Goal: Task Accomplishment & Management: Use online tool/utility

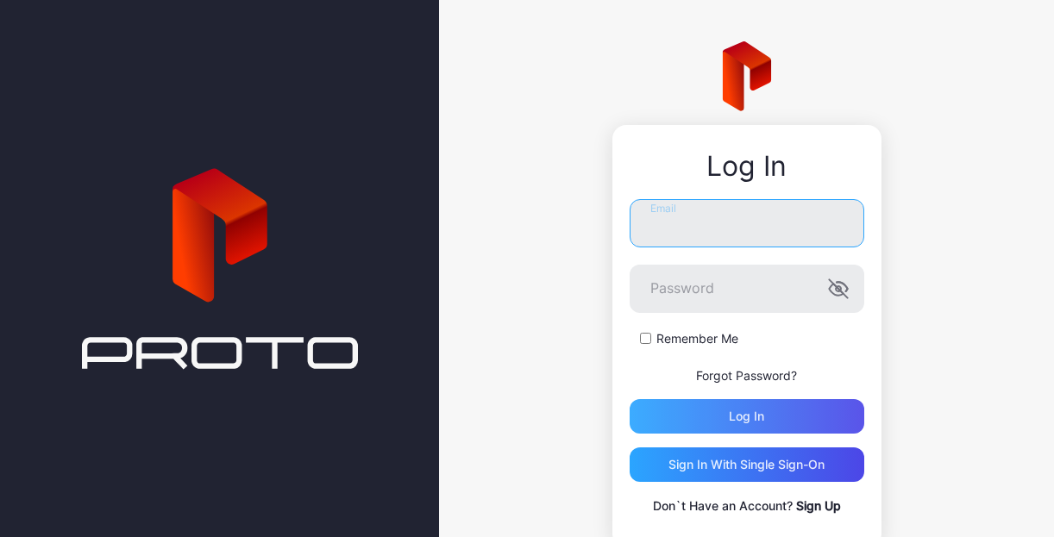
type input "**********"
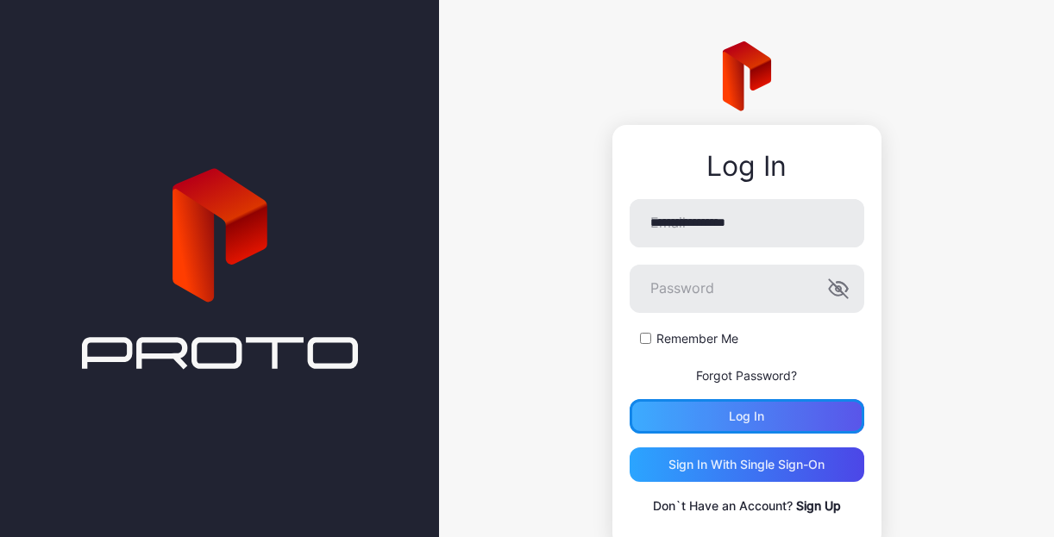
click at [566, 420] on div "Log in" at bounding box center [747, 416] width 235 height 35
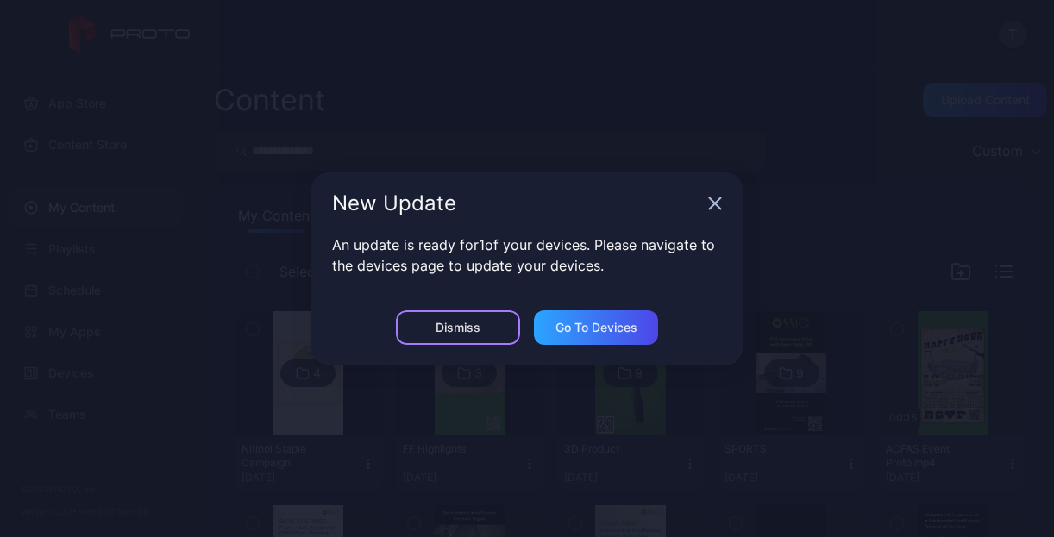
click at [487, 323] on div "Dismiss" at bounding box center [458, 328] width 124 height 35
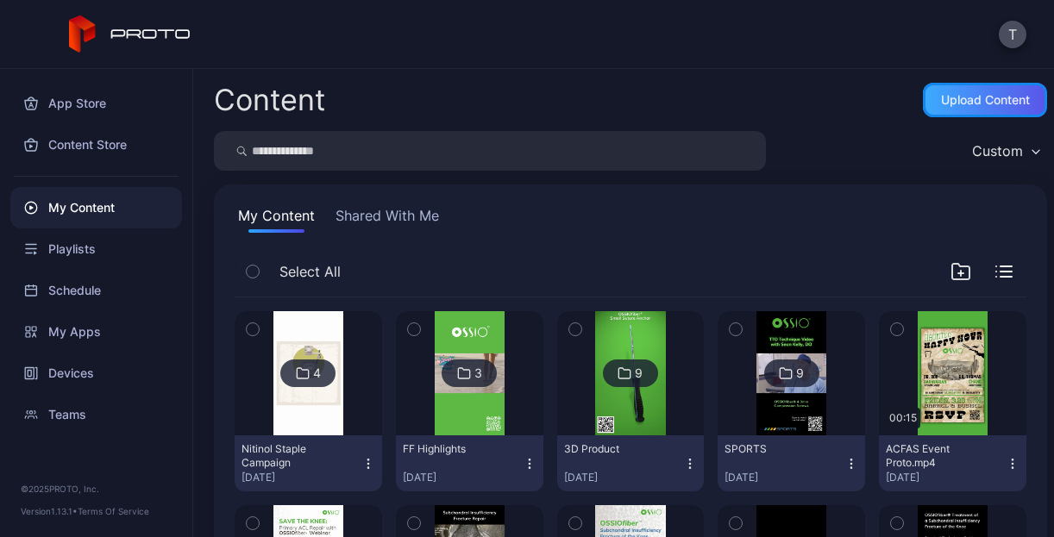
click at [566, 97] on div "Upload Content" at bounding box center [985, 100] width 89 height 14
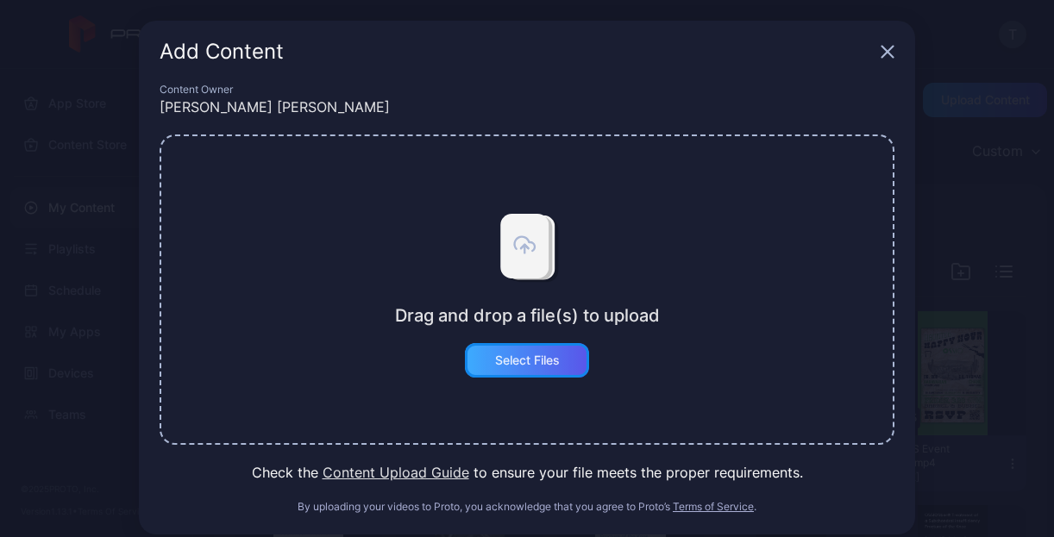
click at [516, 361] on div "Select Files" at bounding box center [527, 361] width 65 height 14
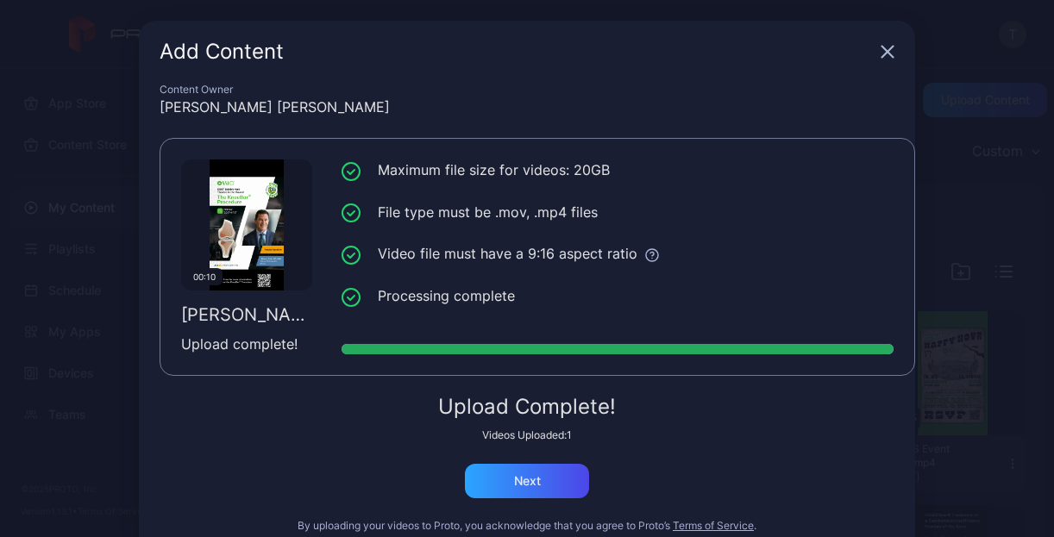
click at [566, 75] on div "Add Content" at bounding box center [527, 52] width 776 height 62
click at [499, 474] on div "Next" at bounding box center [527, 481] width 124 height 35
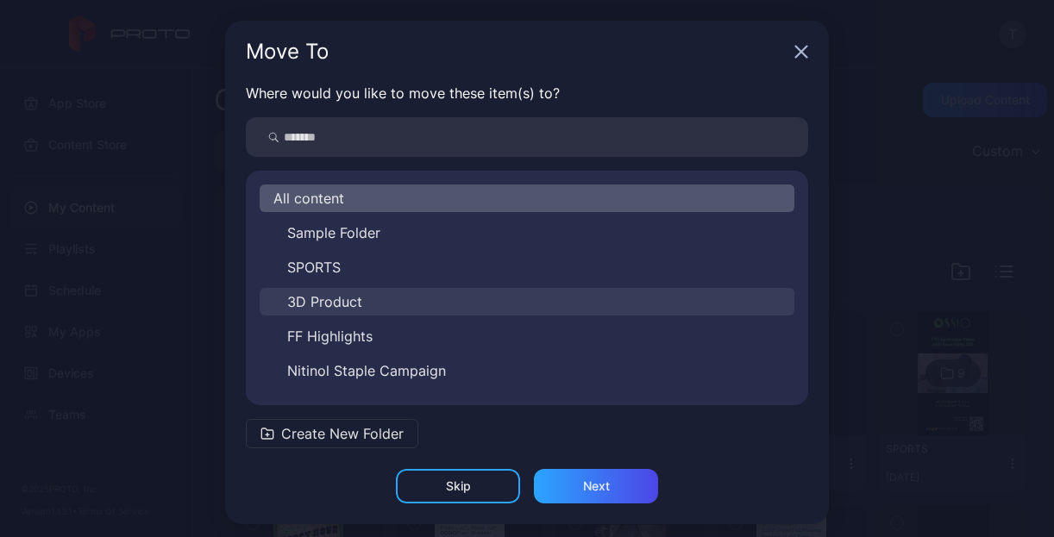
scroll to position [7, 0]
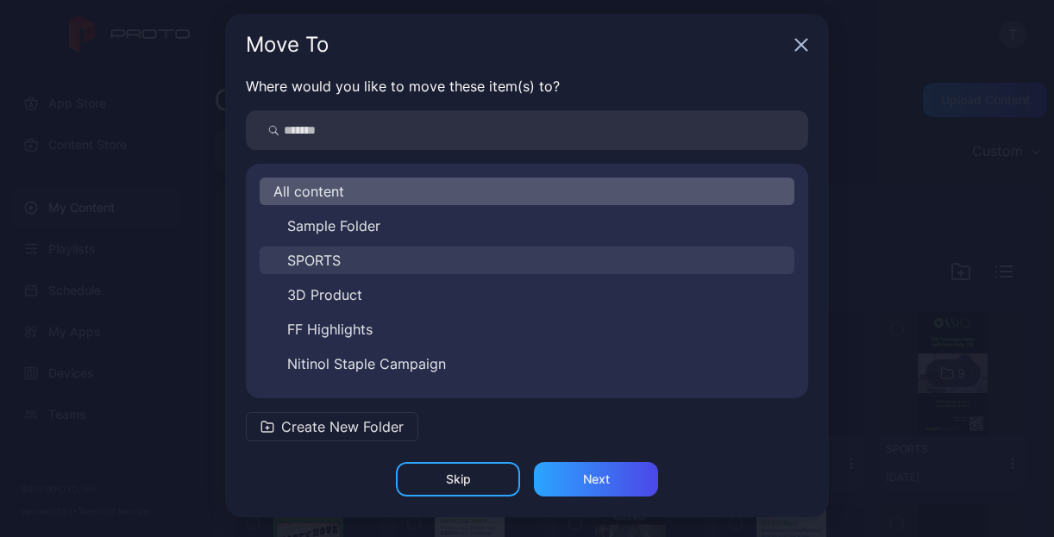
click at [416, 254] on button "SPORTS" at bounding box center [527, 261] width 535 height 28
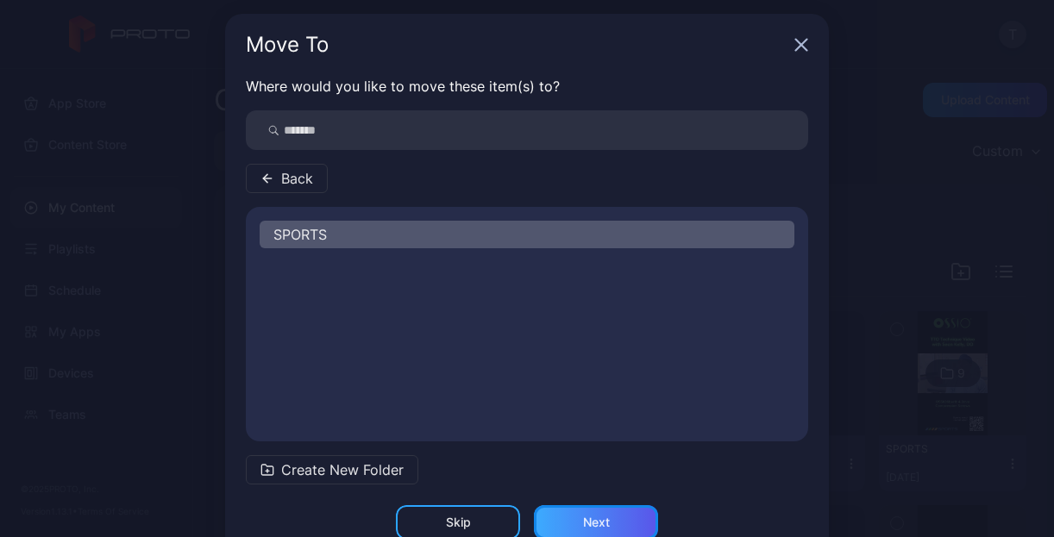
click at [566, 520] on div "Next" at bounding box center [596, 523] width 27 height 14
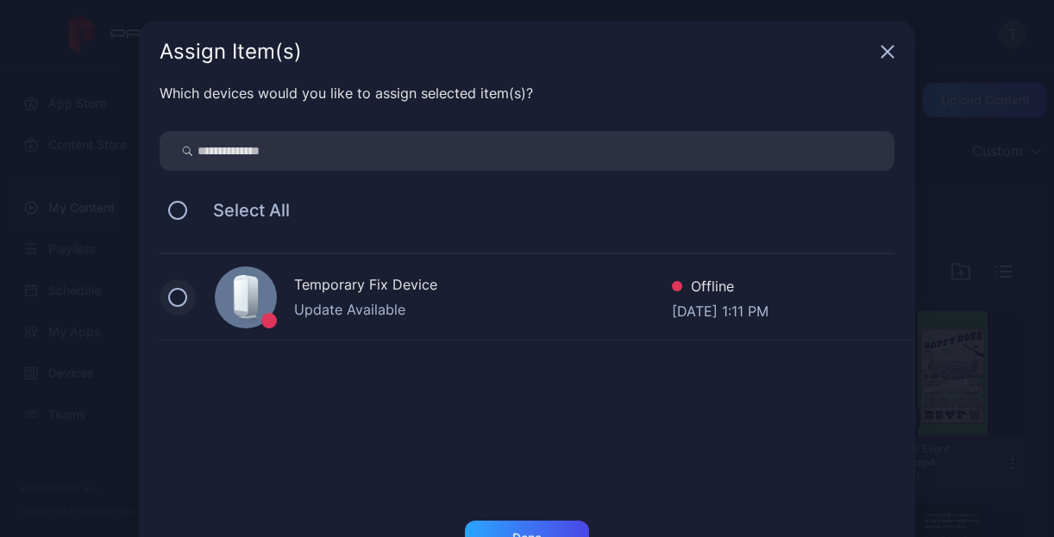
click at [168, 298] on button at bounding box center [177, 297] width 19 height 19
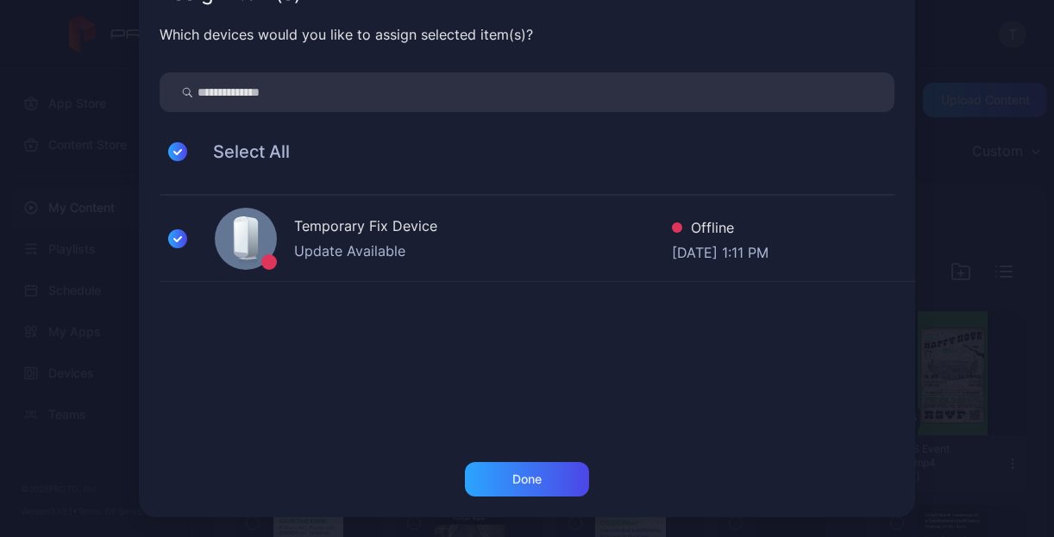
scroll to position [59, 0]
click at [523, 480] on div "Done" at bounding box center [526, 480] width 29 height 14
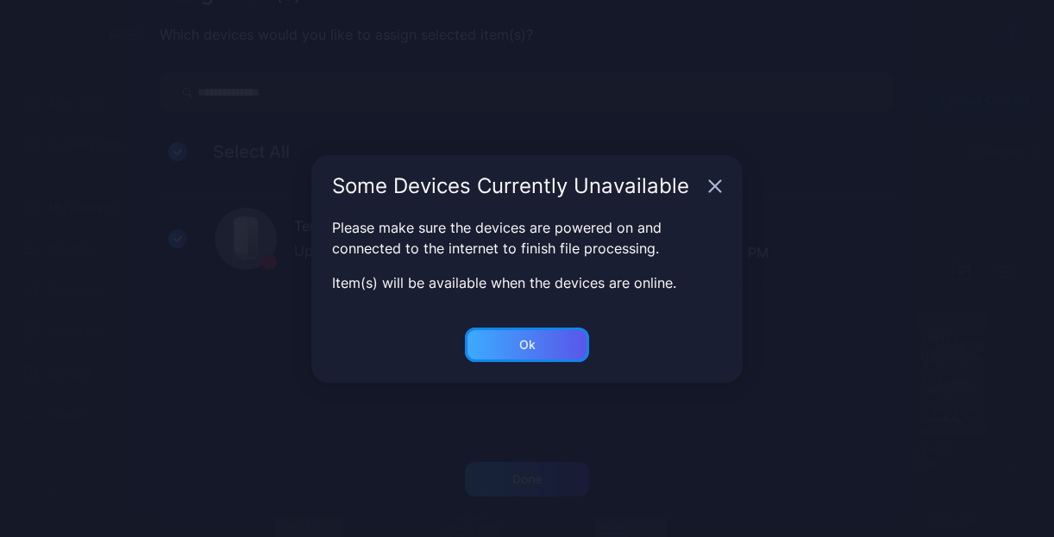
click at [531, 339] on div "Ok" at bounding box center [527, 345] width 16 height 14
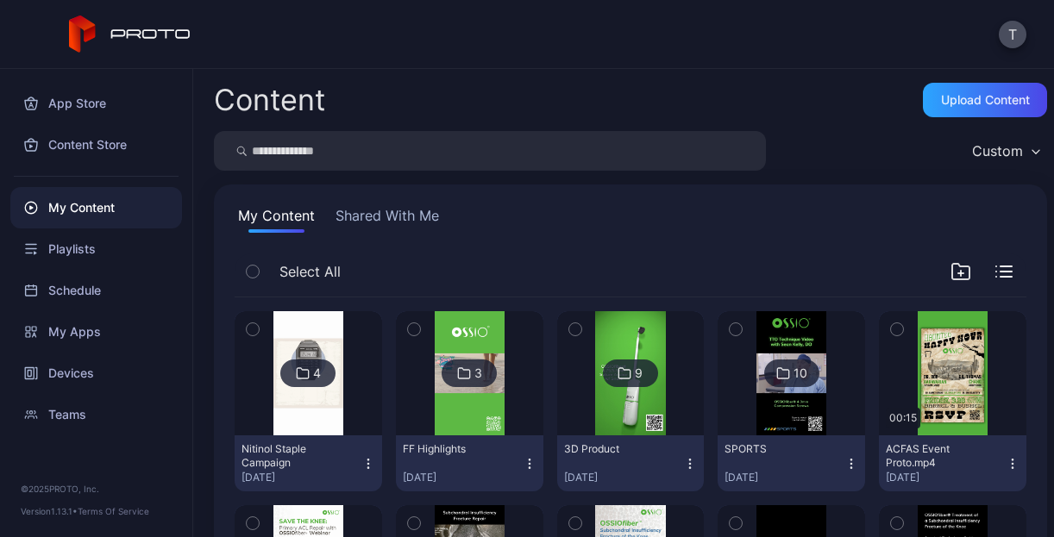
click at [531, 339] on div "3" at bounding box center [470, 373] width 148 height 124
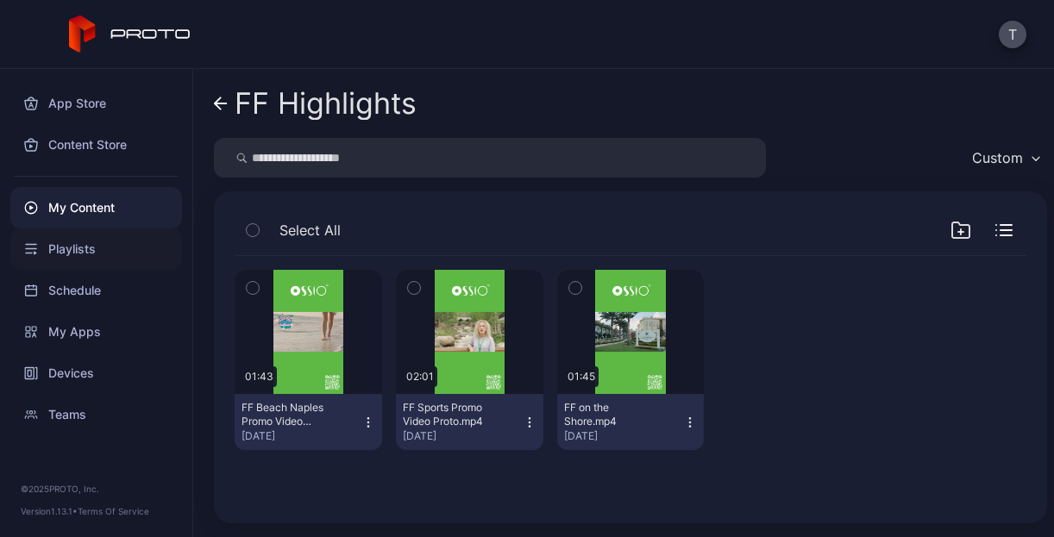
click at [79, 248] on div "Playlists" at bounding box center [96, 249] width 172 height 41
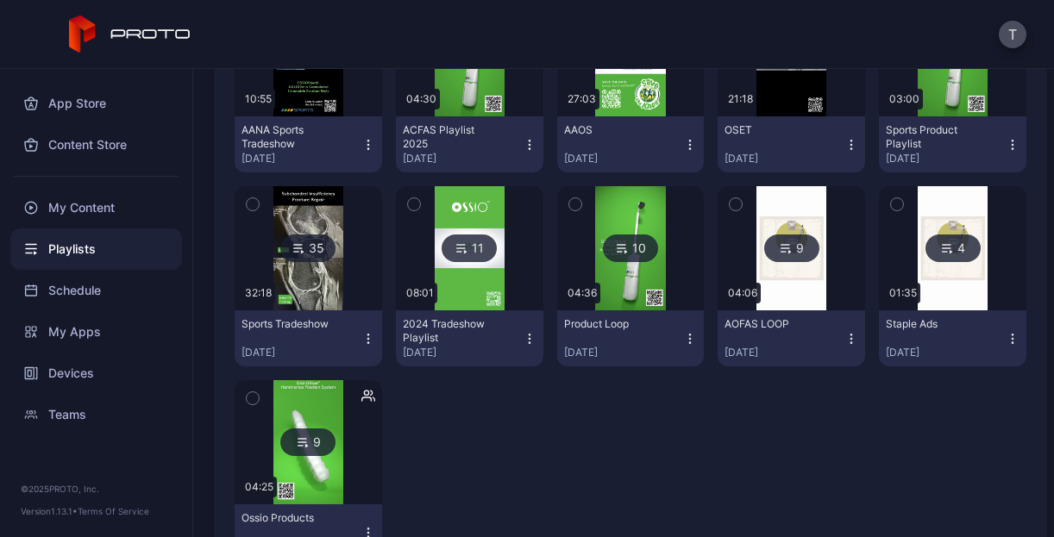
scroll to position [317, 0]
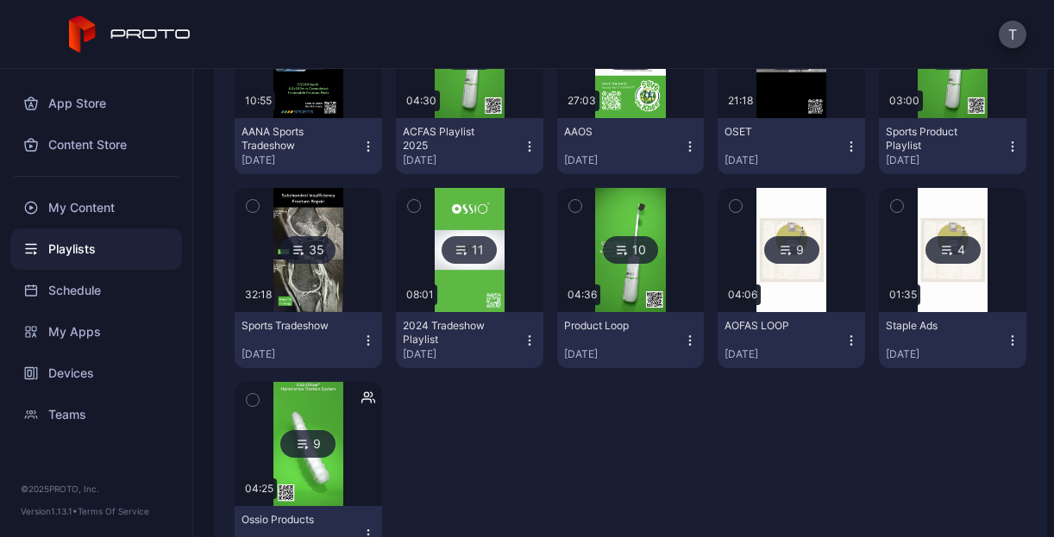
click at [338, 310] on img at bounding box center [308, 250] width 70 height 124
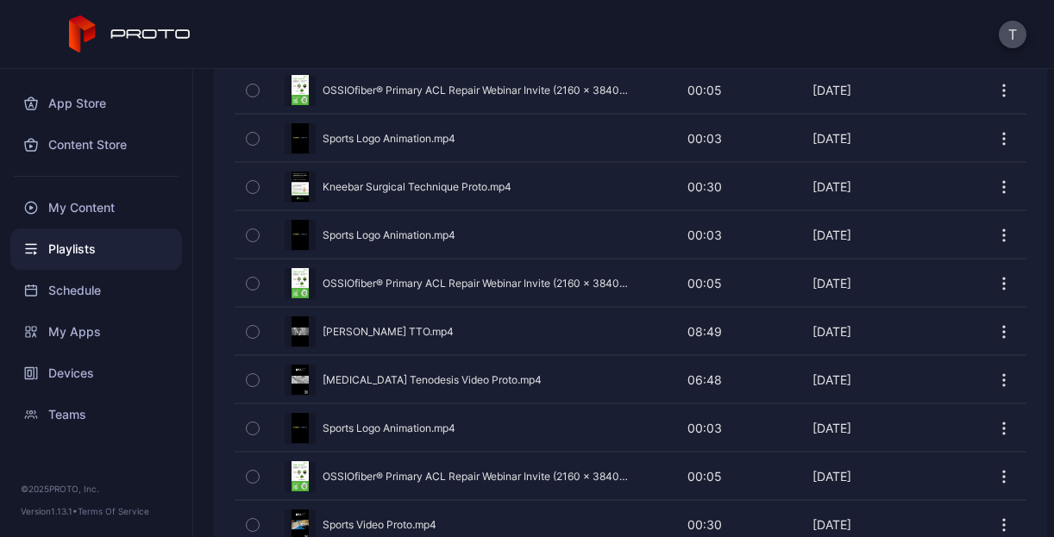
scroll to position [500, 0]
click at [566, 279] on icon "button" at bounding box center [1003, 282] width 17 height 17
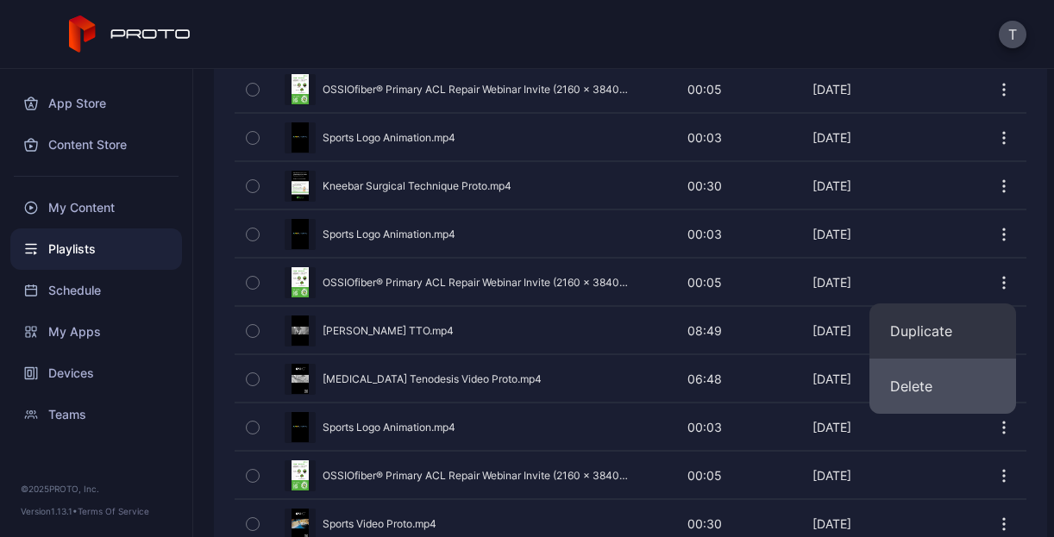
click at [566, 386] on button "Delete" at bounding box center [943, 386] width 147 height 55
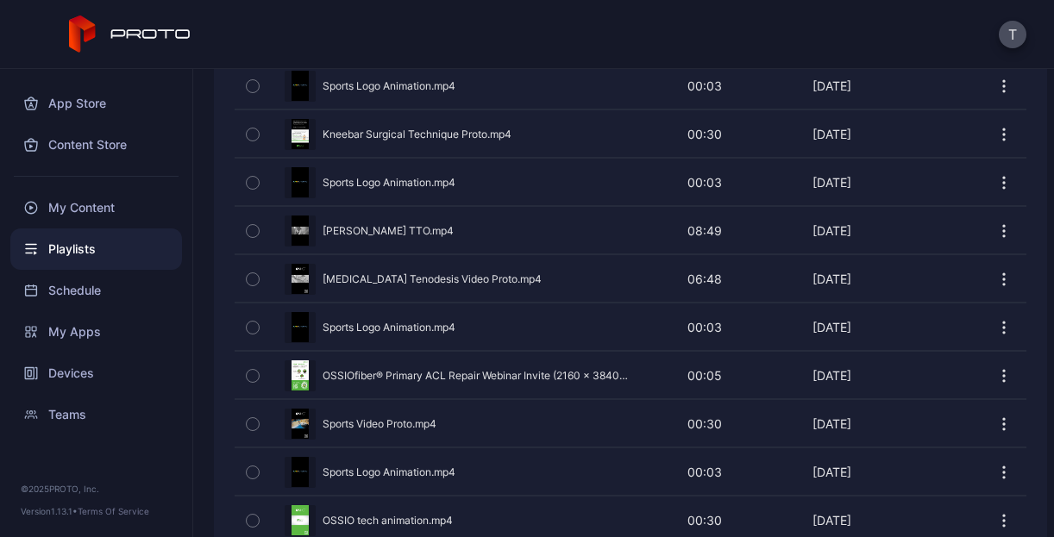
scroll to position [553, 0]
click at [566, 367] on icon "button" at bounding box center [1003, 375] width 17 height 17
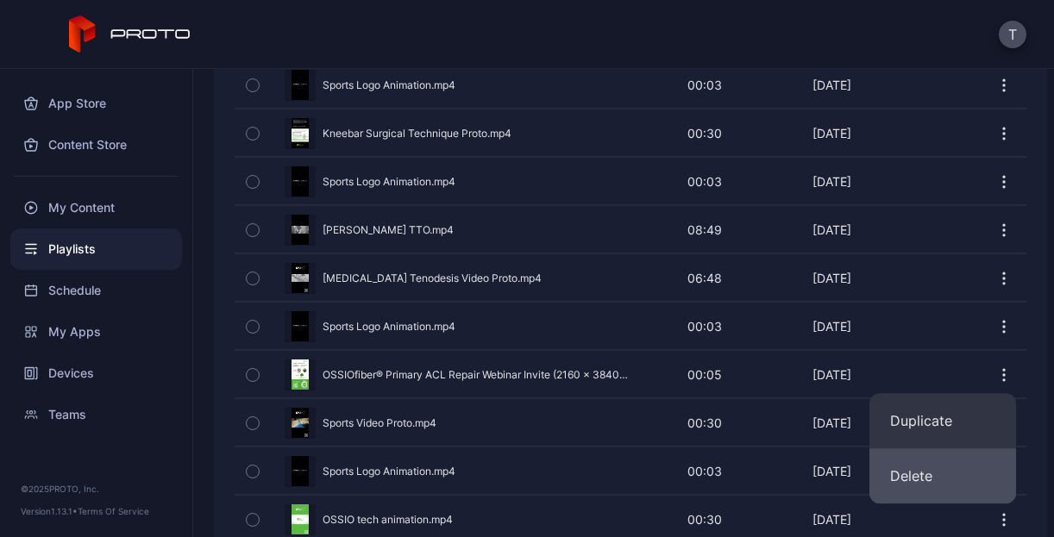
click at [566, 470] on button "Delete" at bounding box center [943, 476] width 147 height 55
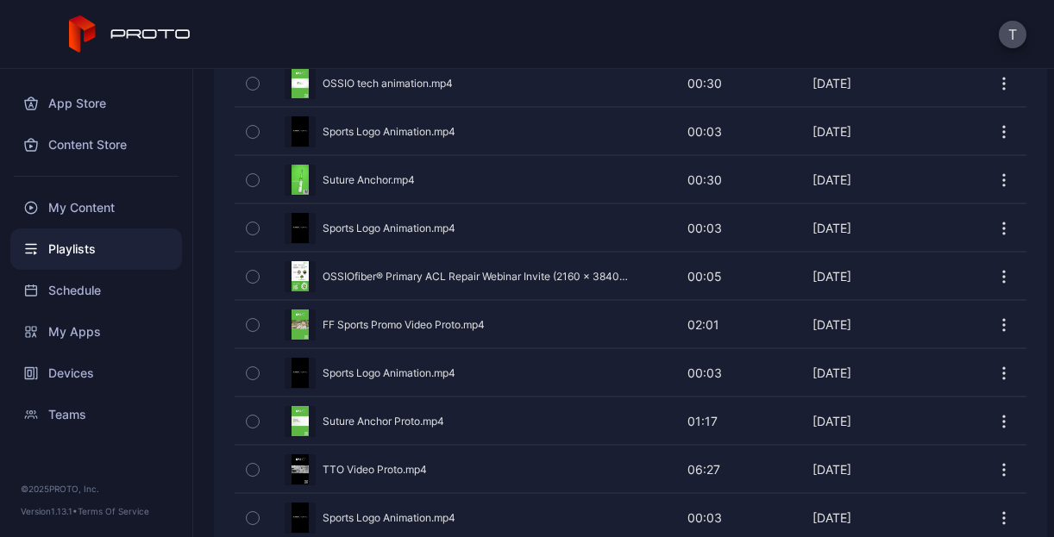
scroll to position [942, 0]
click at [566, 267] on icon "button" at bounding box center [1003, 275] width 17 height 17
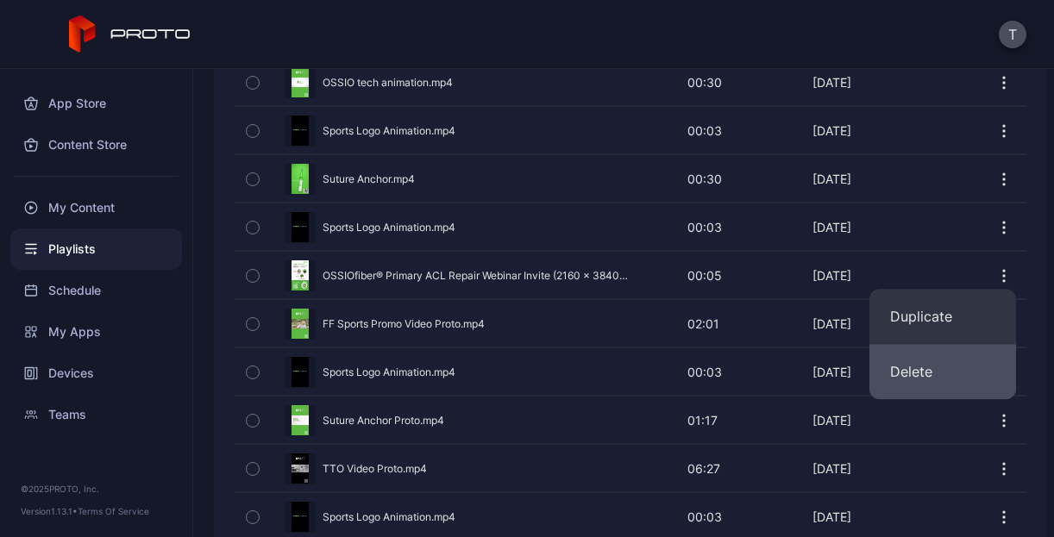
click at [566, 358] on button "Delete" at bounding box center [943, 371] width 147 height 55
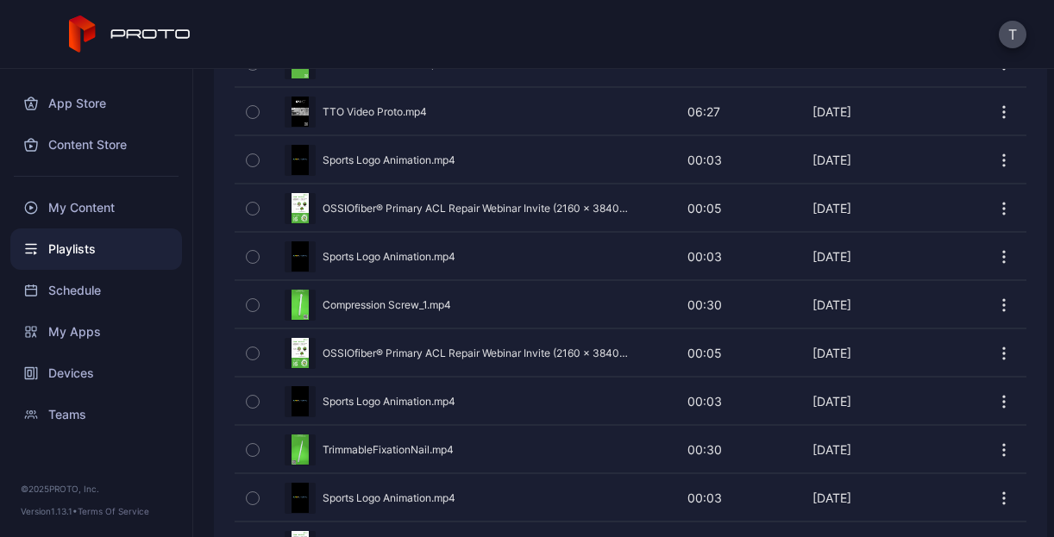
scroll to position [1259, 0]
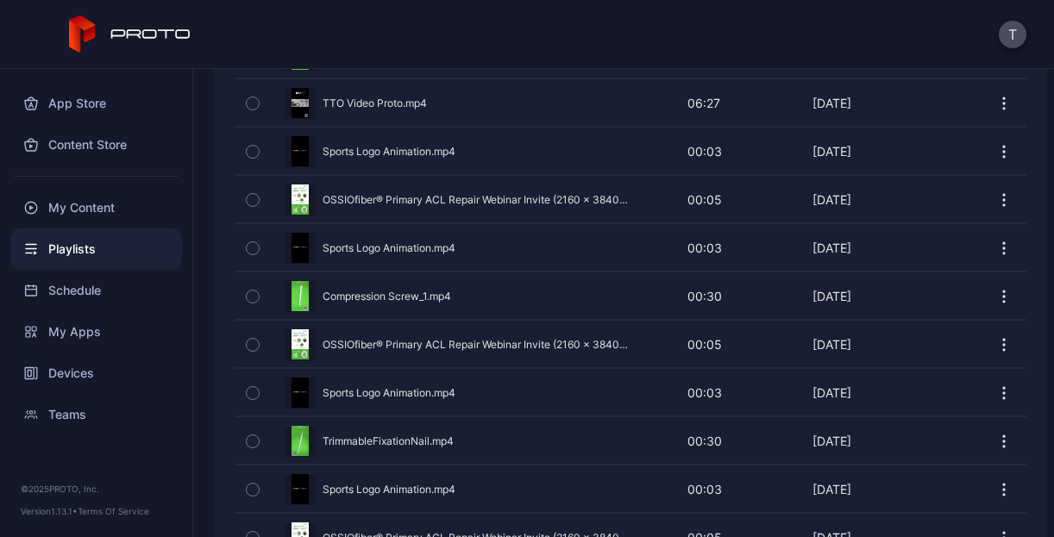
click at [566, 336] on icon "button" at bounding box center [1003, 344] width 17 height 17
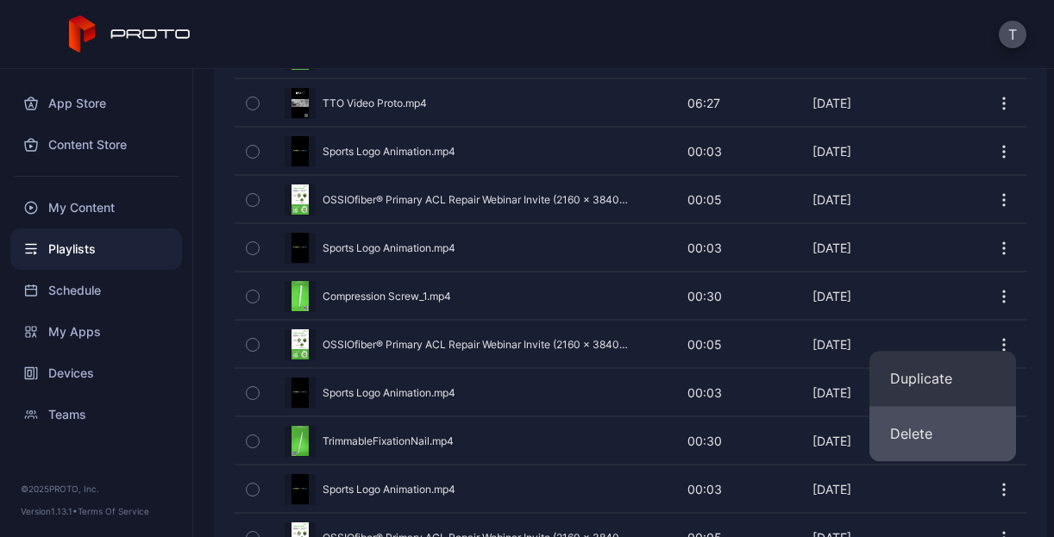
click at [566, 429] on button "Delete" at bounding box center [943, 433] width 147 height 55
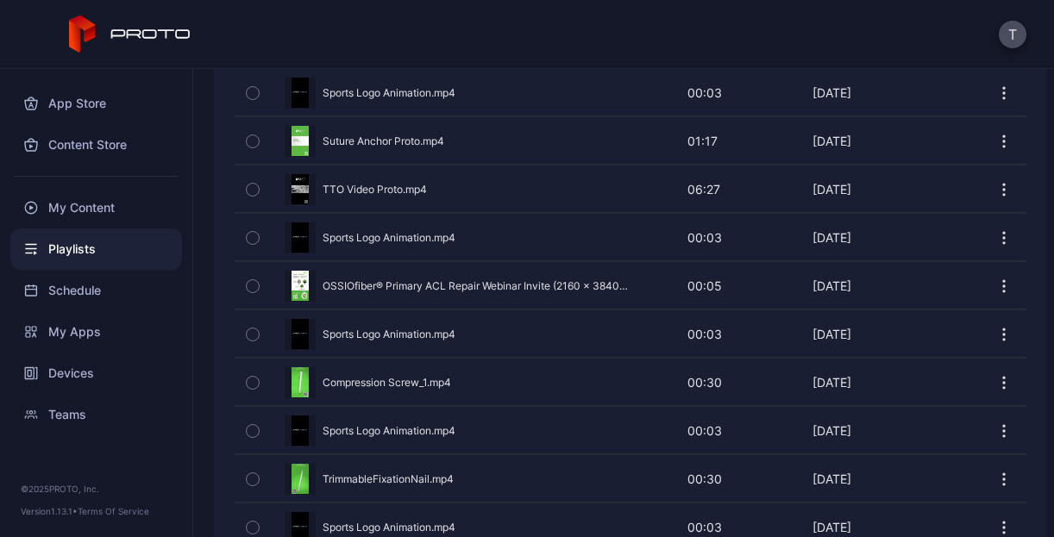
scroll to position [1173, 0]
click at [566, 280] on icon "button" at bounding box center [1004, 281] width 2 height 2
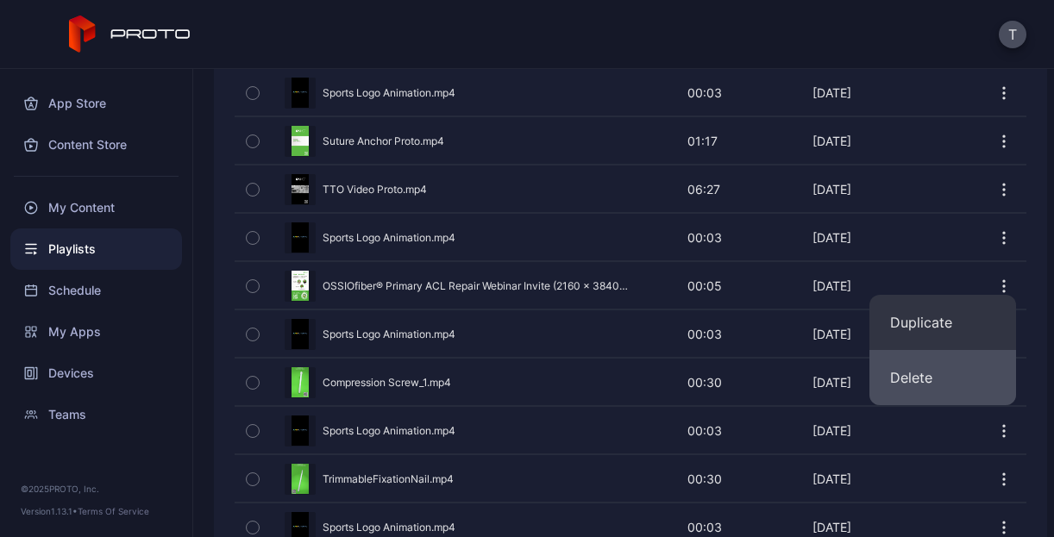
click at [566, 370] on button "Delete" at bounding box center [943, 377] width 147 height 55
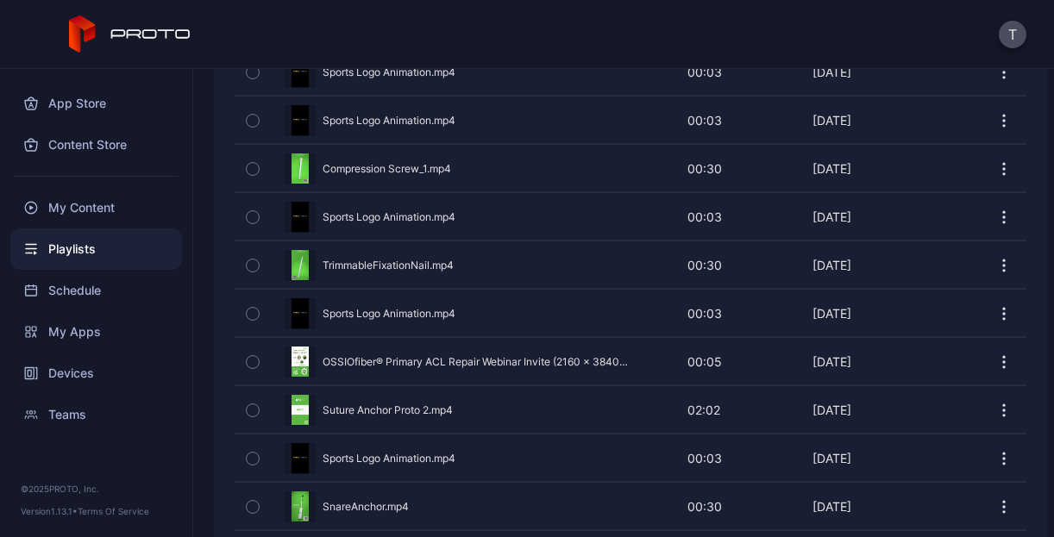
scroll to position [1437, 0]
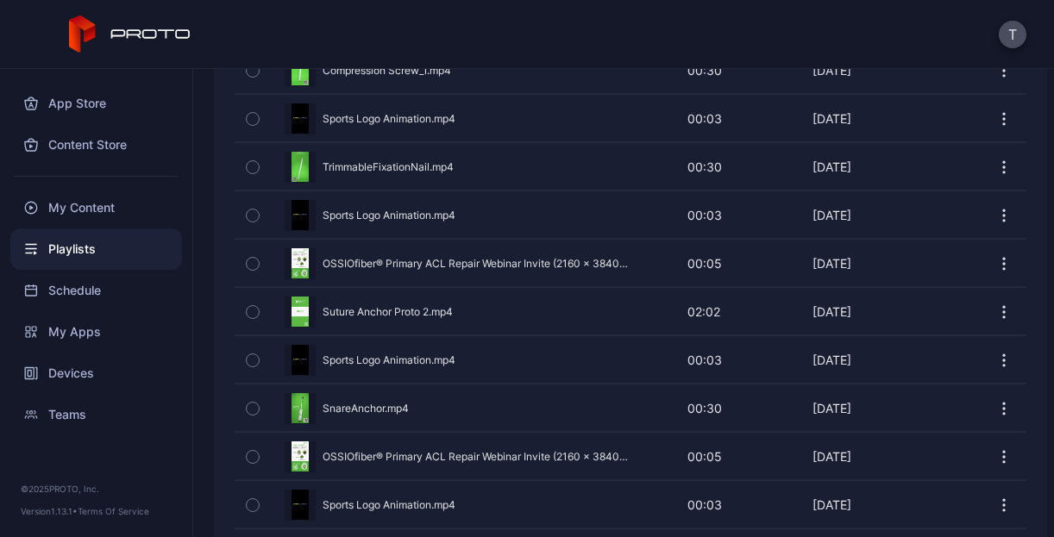
click at [566, 449] on icon "button" at bounding box center [1003, 457] width 17 height 17
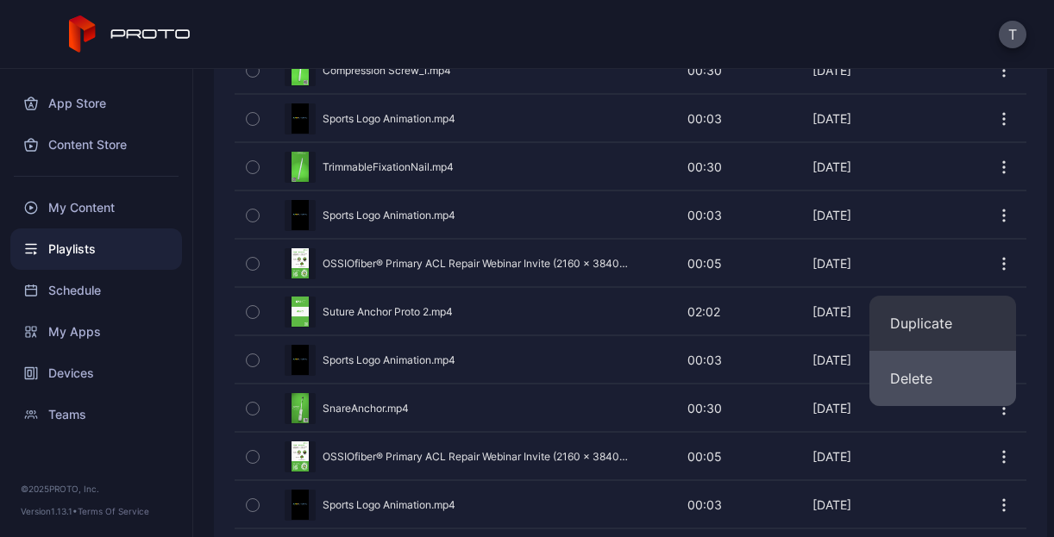
click at [566, 372] on button "Delete" at bounding box center [943, 378] width 147 height 55
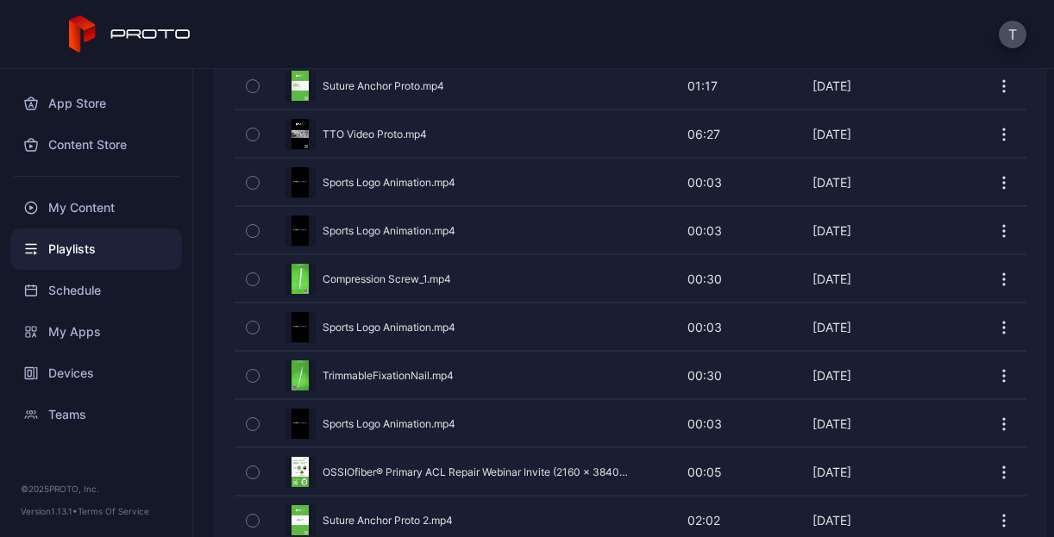
scroll to position [1391, 0]
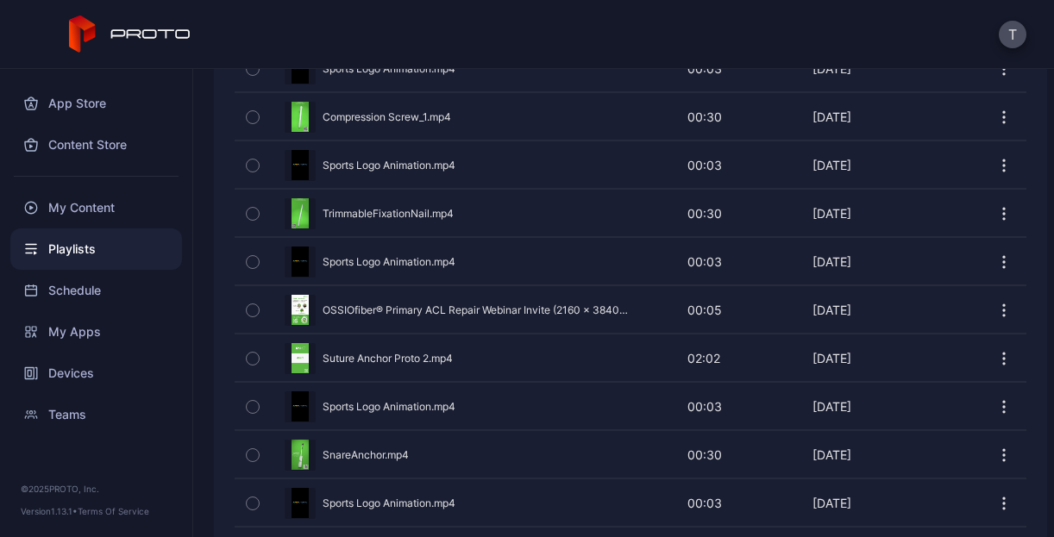
click at [566, 310] on icon "button" at bounding box center [1004, 311] width 2 height 2
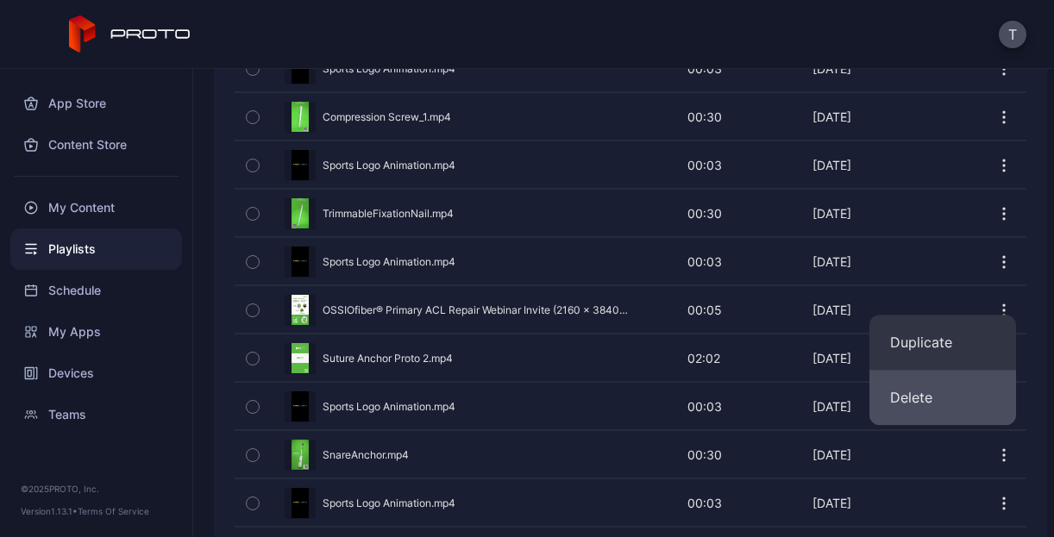
click at [566, 388] on button "Delete" at bounding box center [943, 397] width 147 height 55
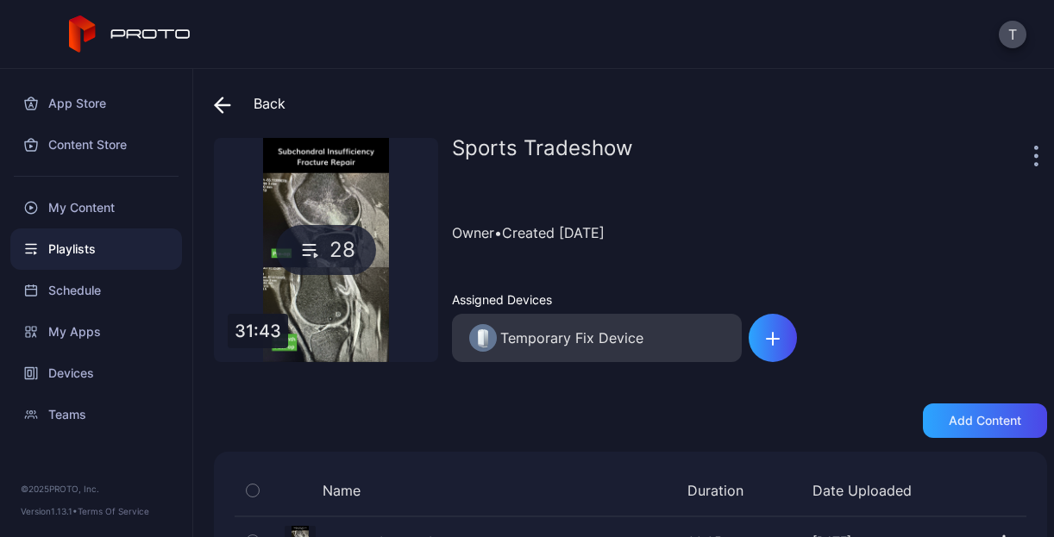
scroll to position [417, 0]
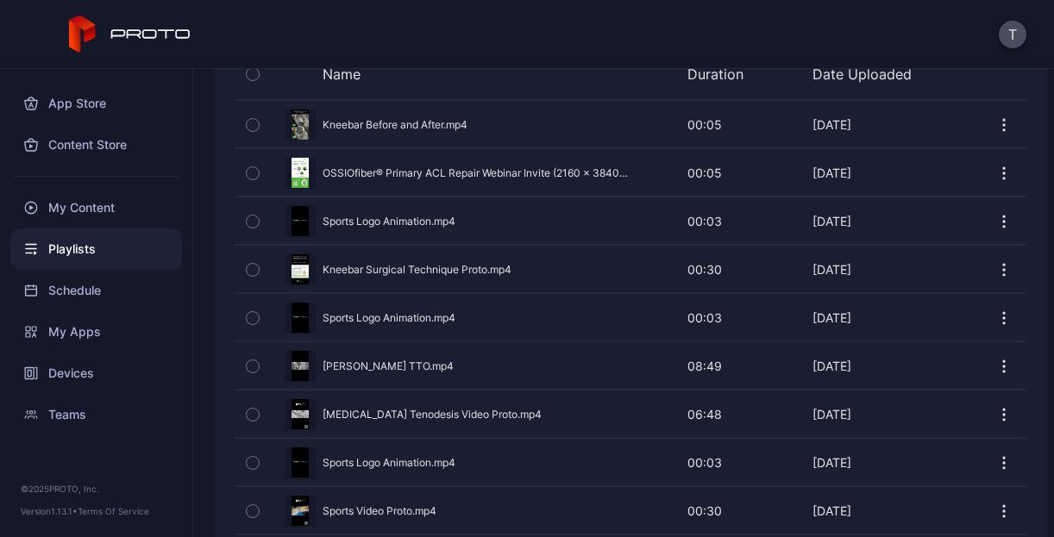
click at [566, 166] on icon "button" at bounding box center [1003, 173] width 17 height 17
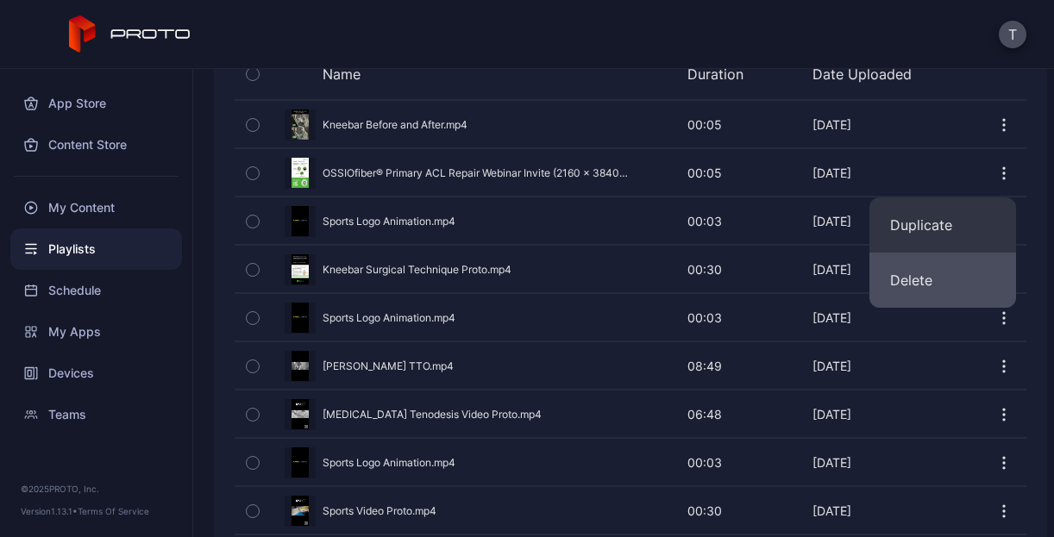
click at [566, 272] on button "Delete" at bounding box center [943, 280] width 147 height 55
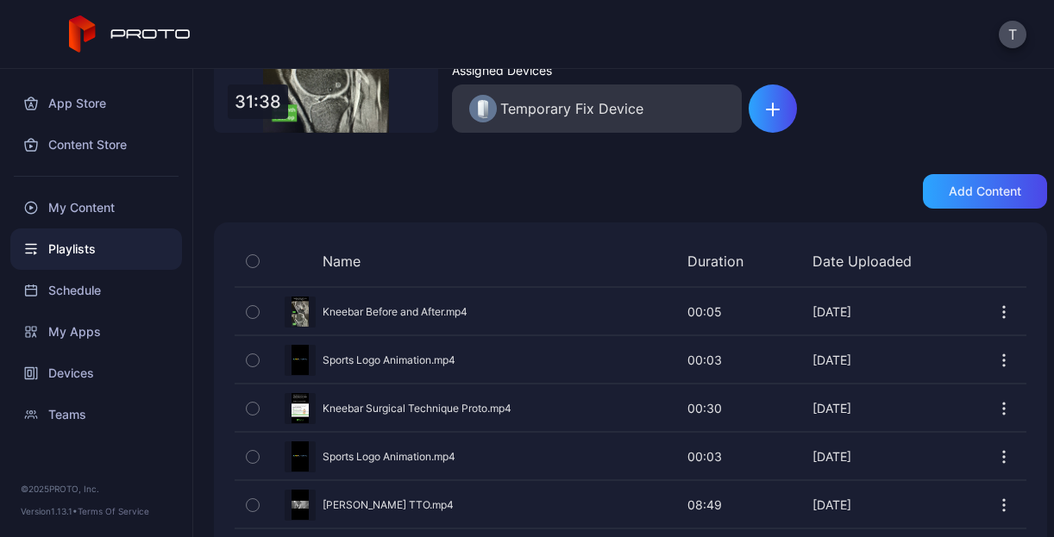
scroll to position [226, 0]
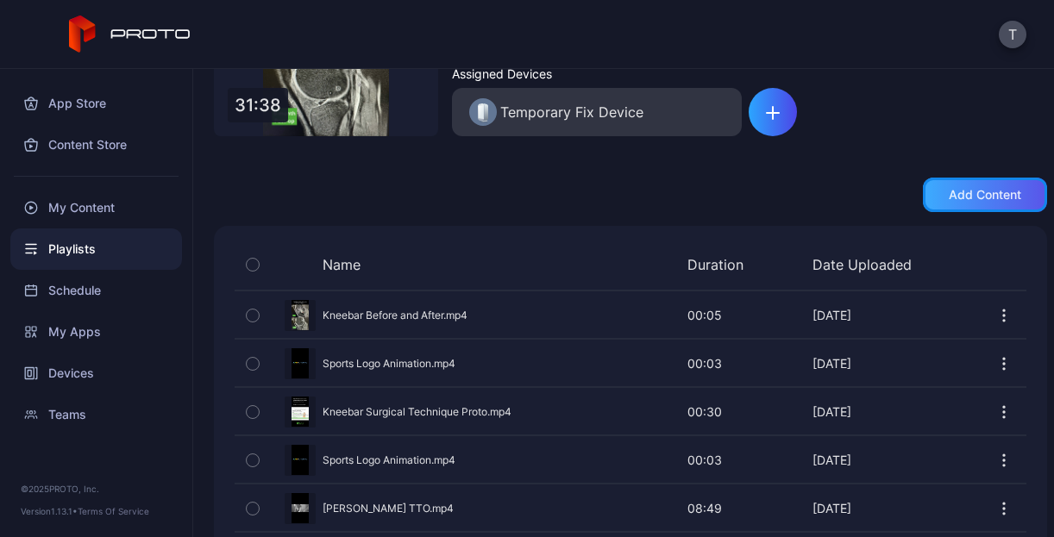
click at [566, 203] on div "Add content" at bounding box center [985, 195] width 124 height 35
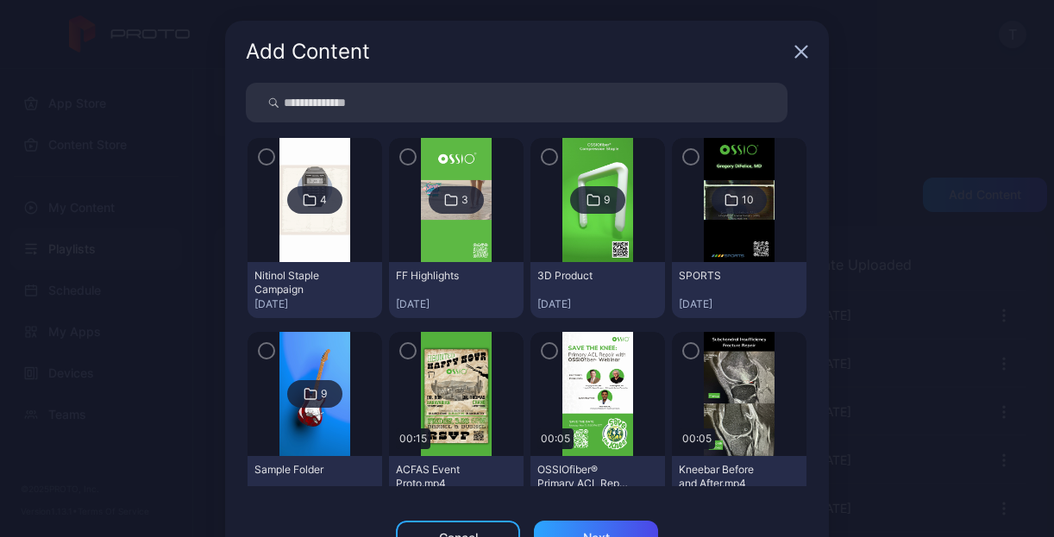
click at [566, 201] on icon at bounding box center [594, 200] width 14 height 21
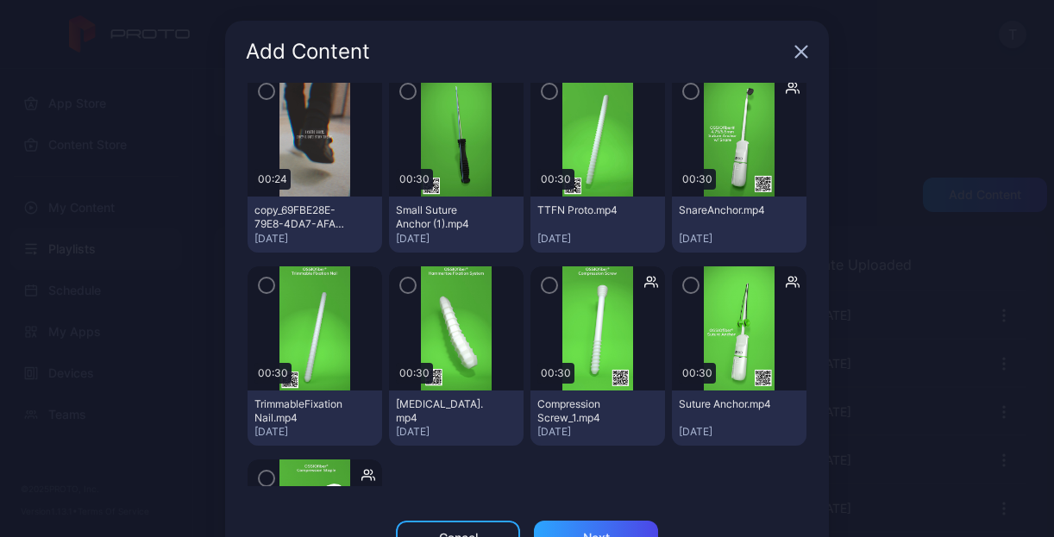
scroll to position [108, 0]
click at [543, 89] on icon "button" at bounding box center [550, 90] width 14 height 19
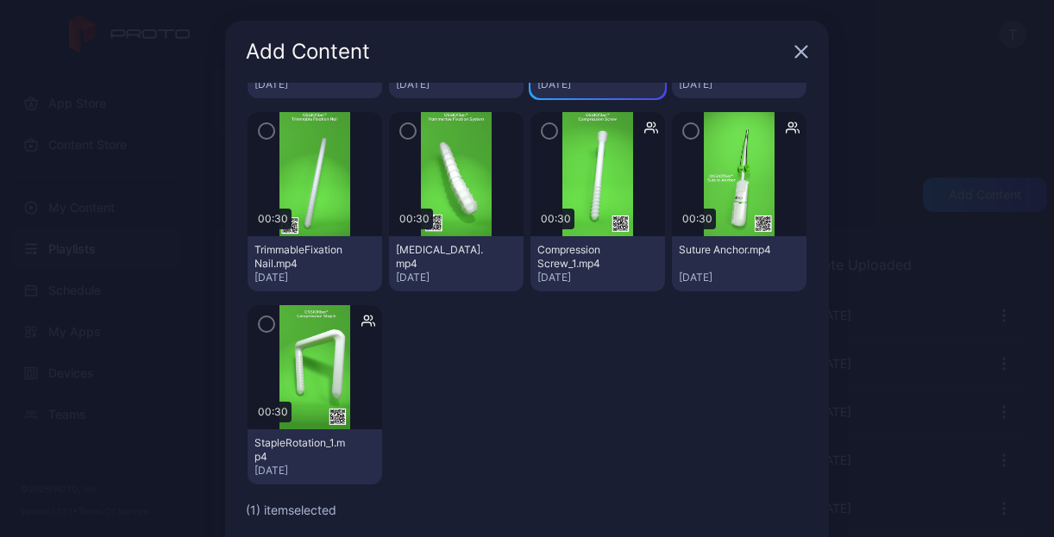
scroll to position [0, 0]
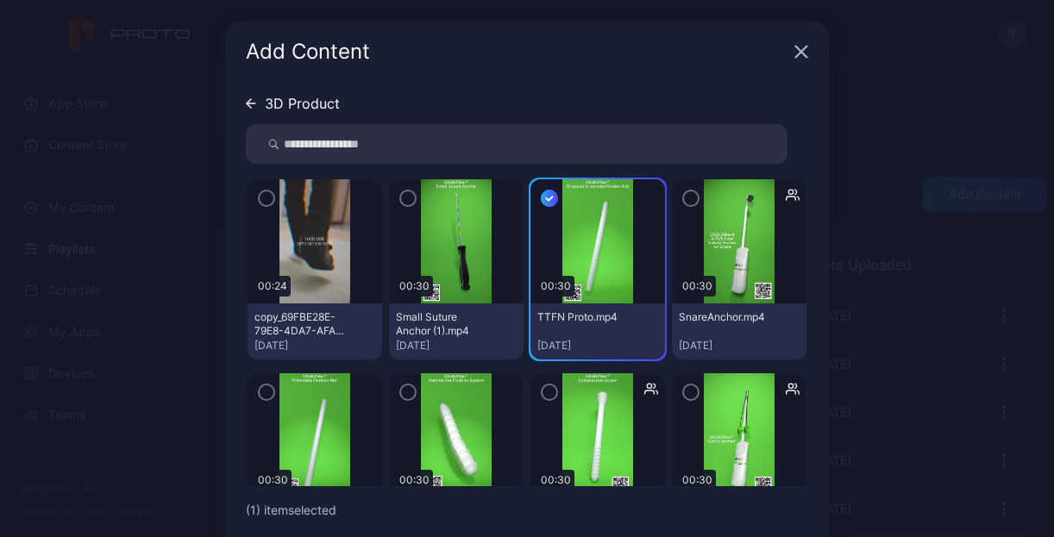
click at [401, 201] on icon "button" at bounding box center [408, 198] width 14 height 19
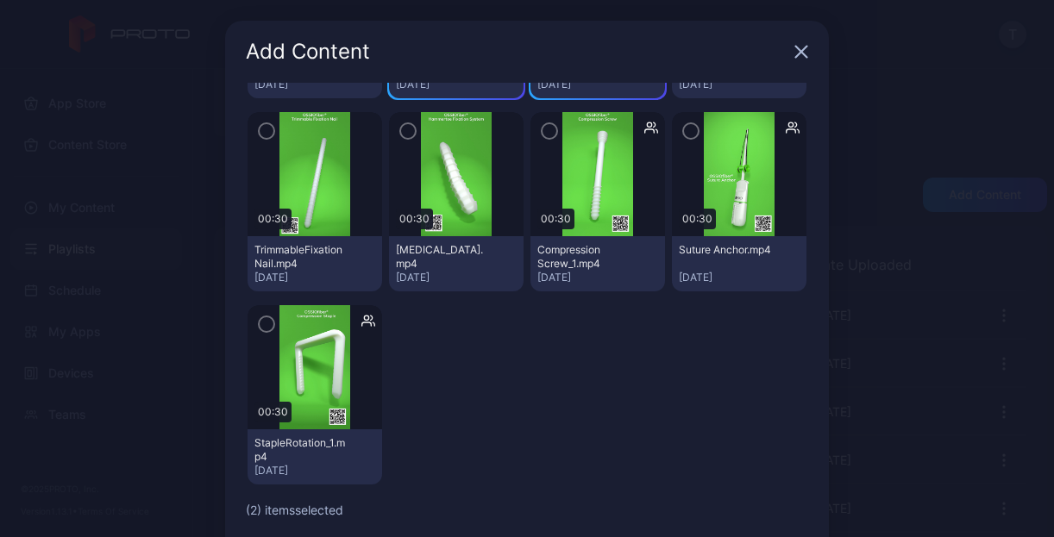
scroll to position [79, 0]
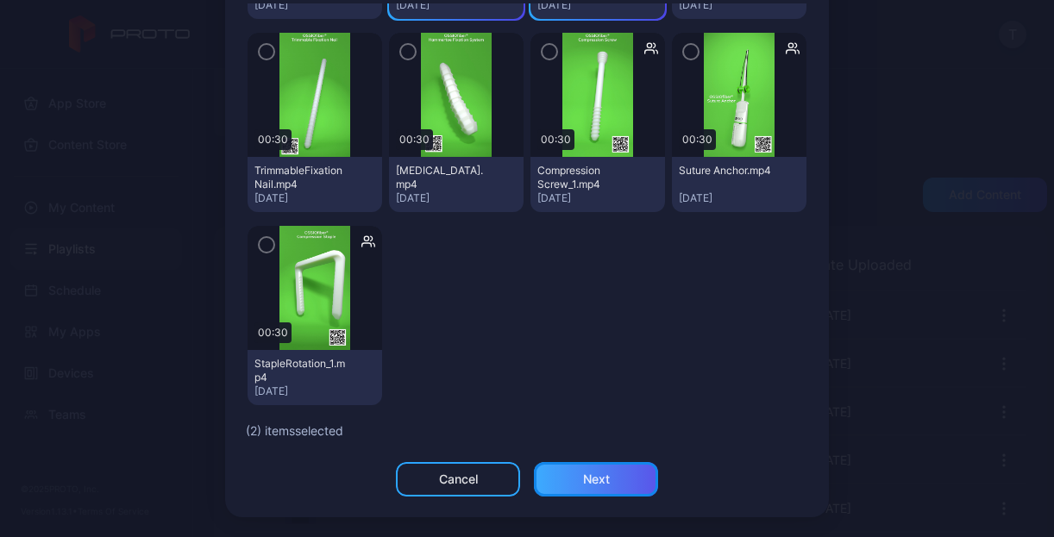
click at [566, 481] on div "Next" at bounding box center [596, 479] width 124 height 35
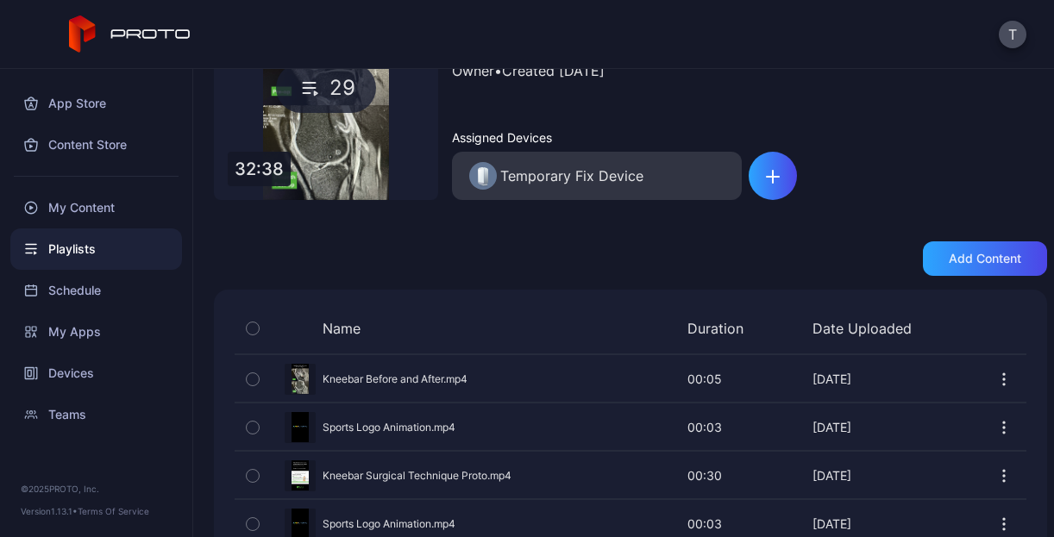
scroll to position [112, 0]
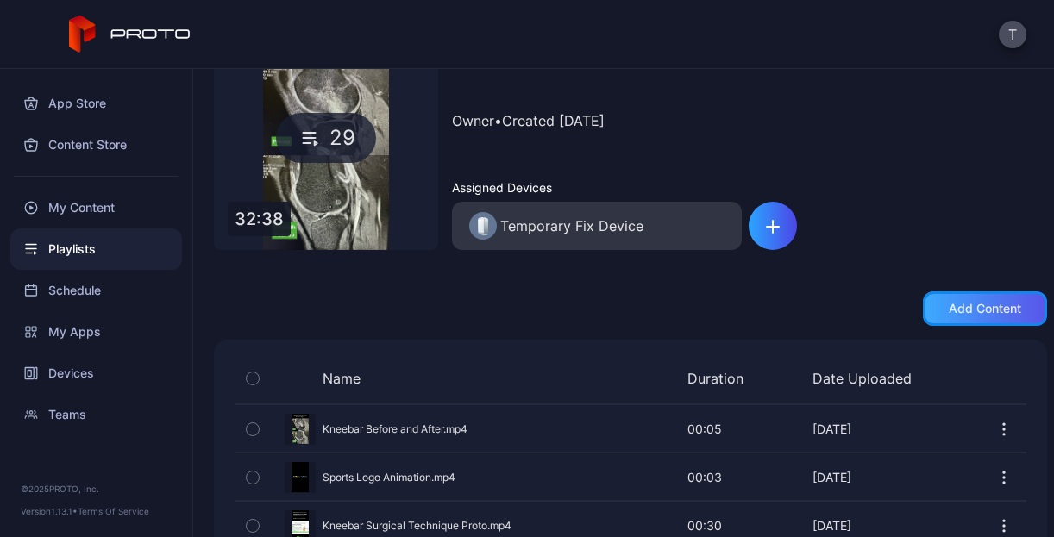
click at [566, 298] on div "Add content" at bounding box center [985, 309] width 124 height 35
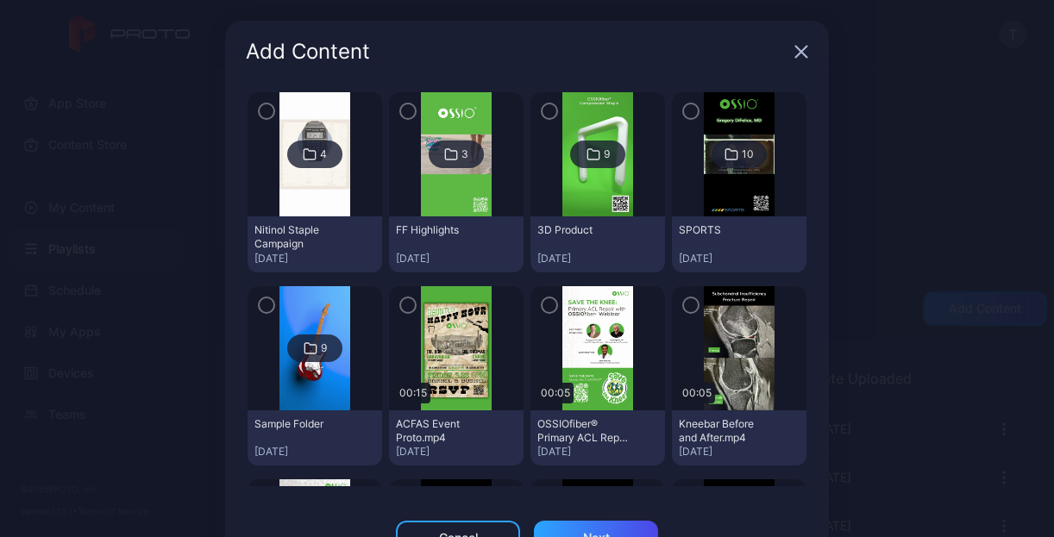
scroll to position [50, 0]
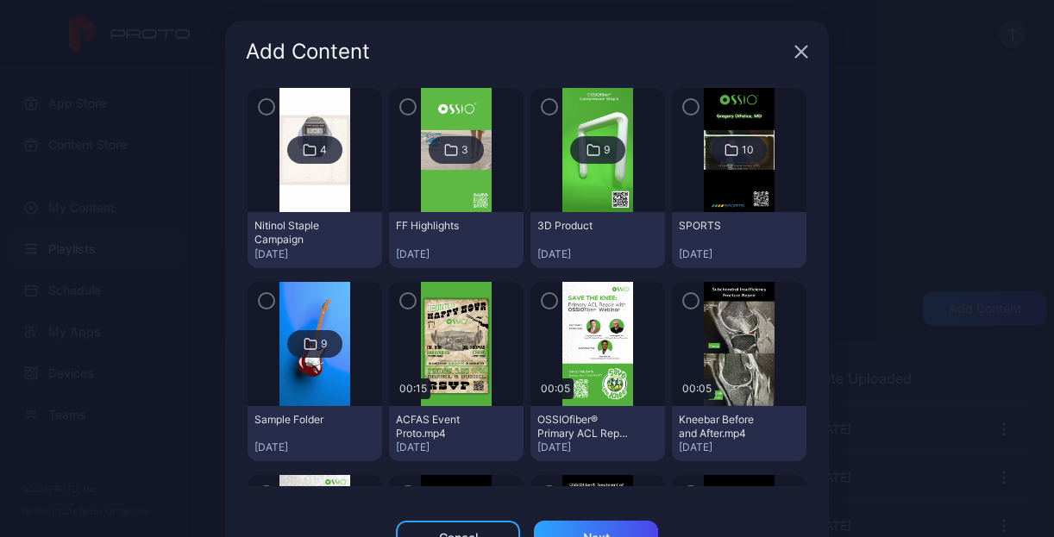
click at [566, 154] on div "10" at bounding box center [739, 150] width 55 height 28
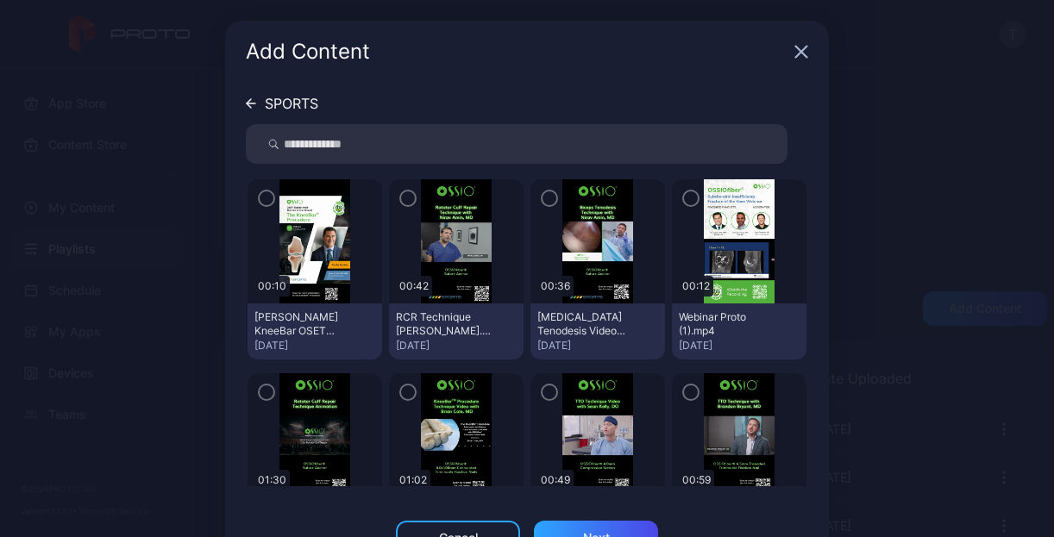
click at [260, 198] on icon "button" at bounding box center [267, 198] width 14 height 19
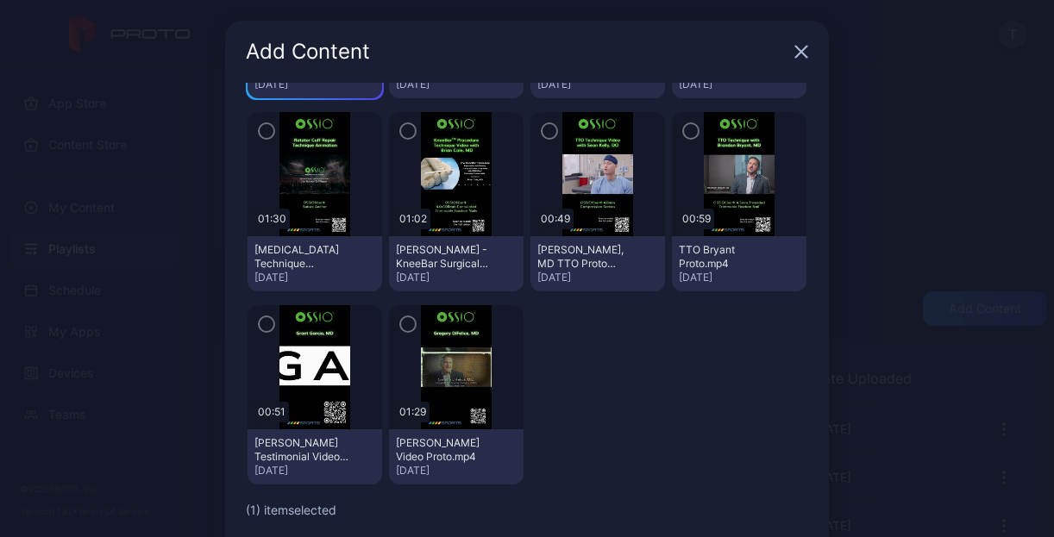
scroll to position [79, 0]
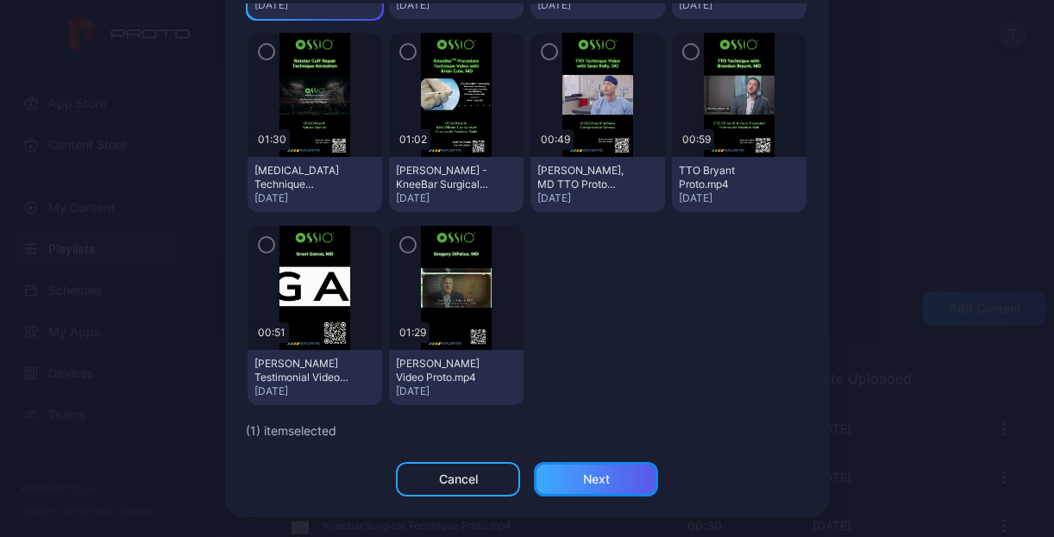
click at [566, 474] on div "Next" at bounding box center [596, 480] width 27 height 14
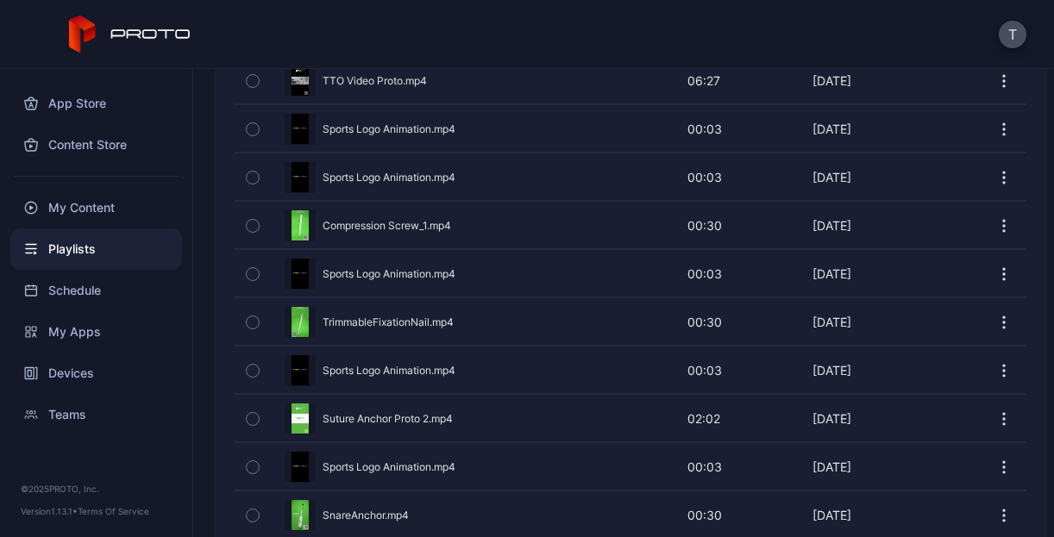
scroll to position [1437, 0]
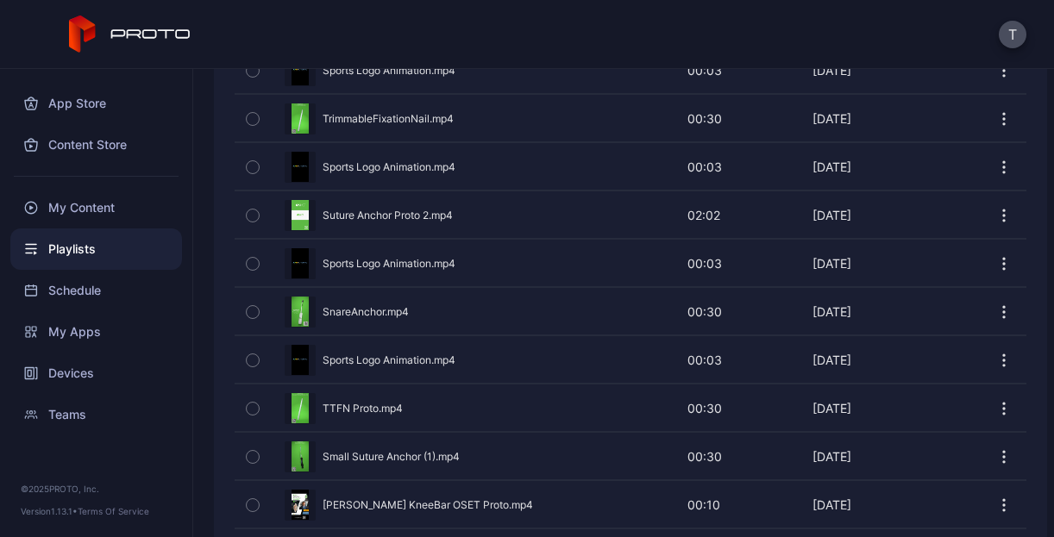
click at [566, 499] on icon "button" at bounding box center [1004, 500] width 2 height 2
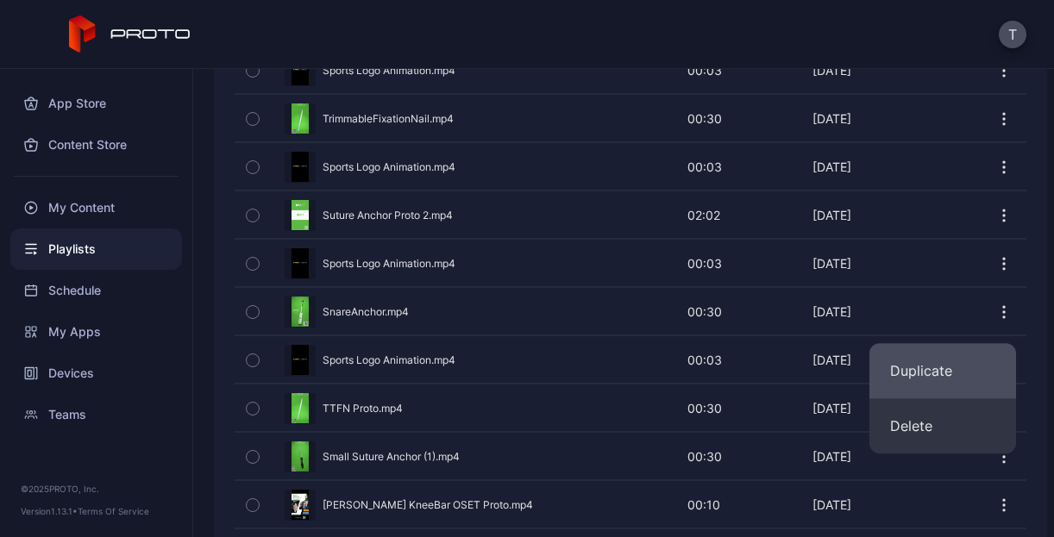
click at [566, 380] on button "Duplicate" at bounding box center [943, 370] width 147 height 55
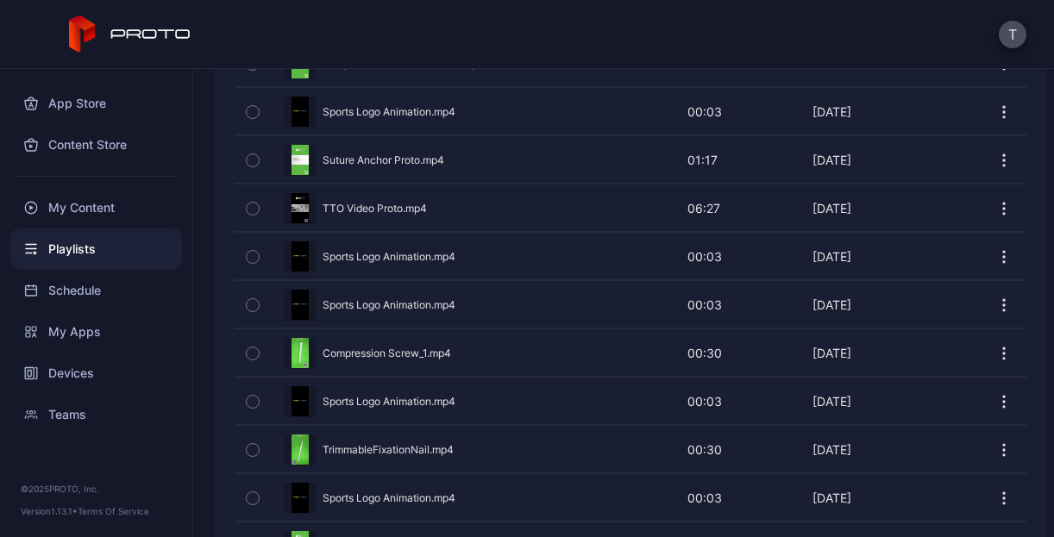
scroll to position [1485, 0]
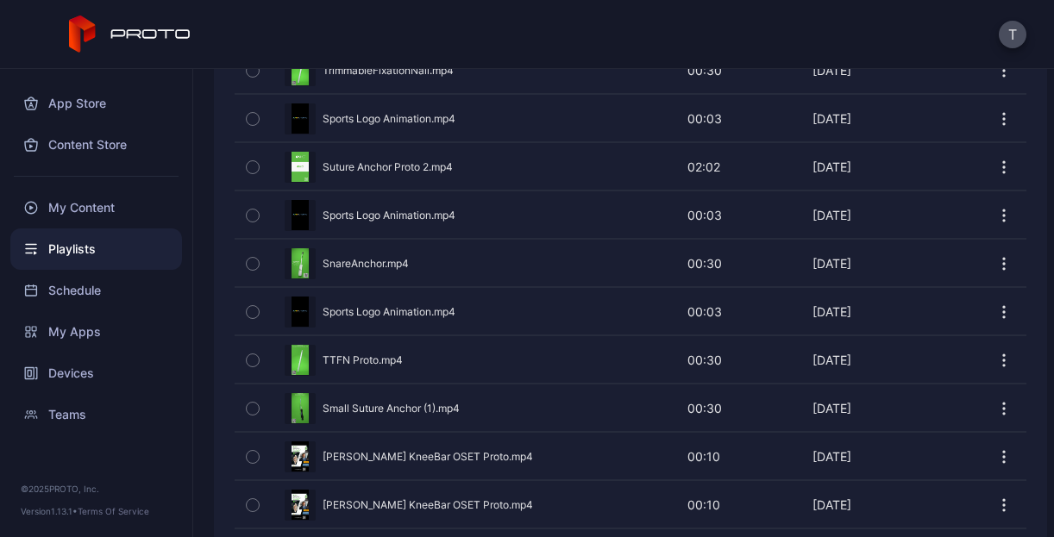
click at [566, 488] on button "button" at bounding box center [1003, 505] width 17 height 35
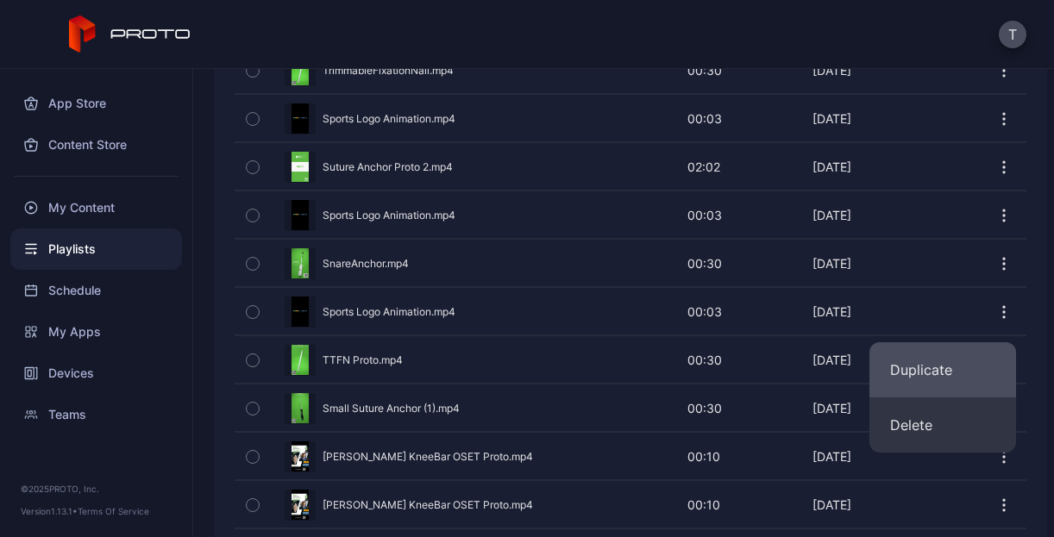
click at [566, 367] on button "Duplicate" at bounding box center [943, 369] width 147 height 55
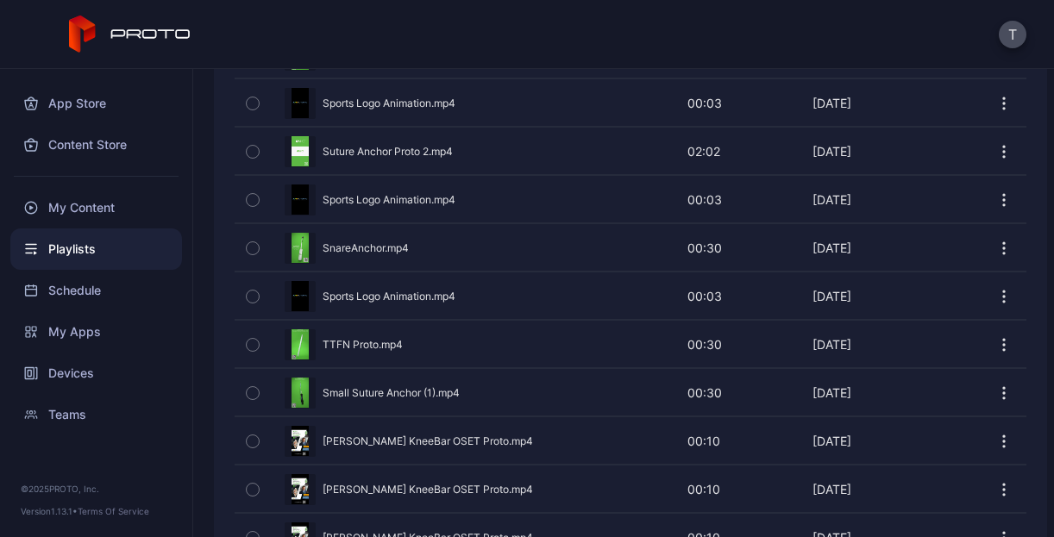
scroll to position [0, 0]
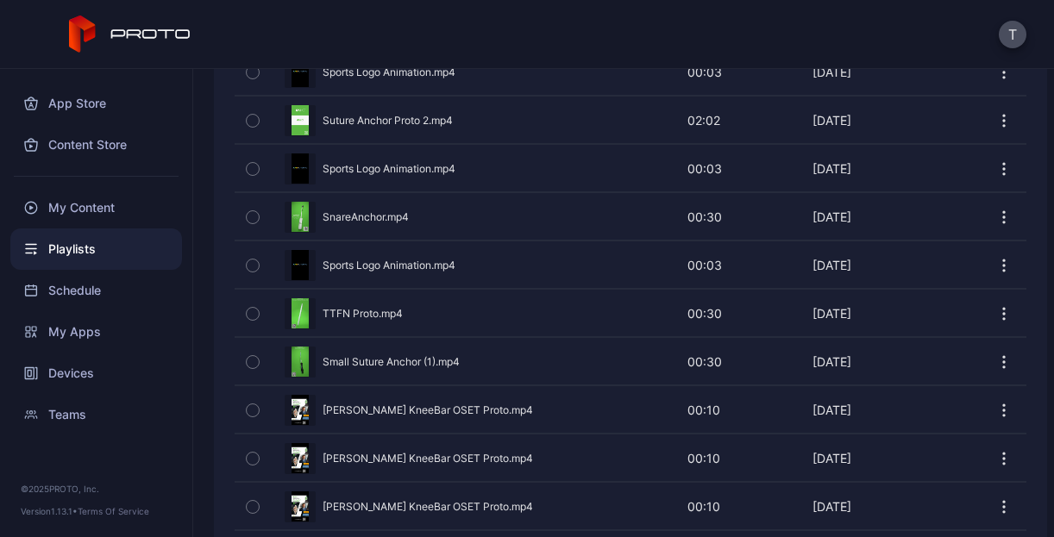
click at [566, 484] on div at bounding box center [1004, 507] width 46 height 46
click at [566, 499] on icon "button" at bounding box center [1003, 507] width 17 height 17
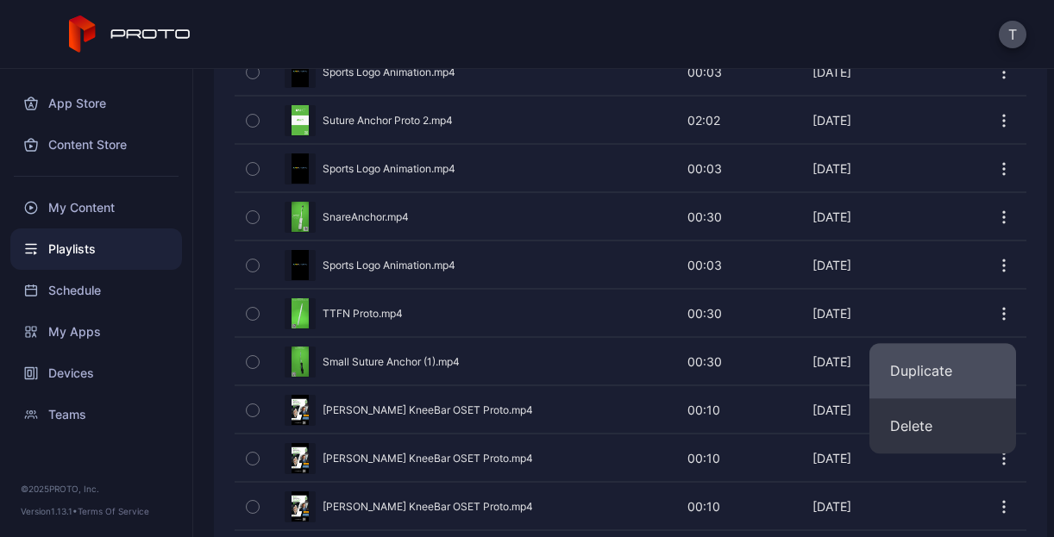
click at [566, 374] on button "Duplicate" at bounding box center [943, 370] width 147 height 55
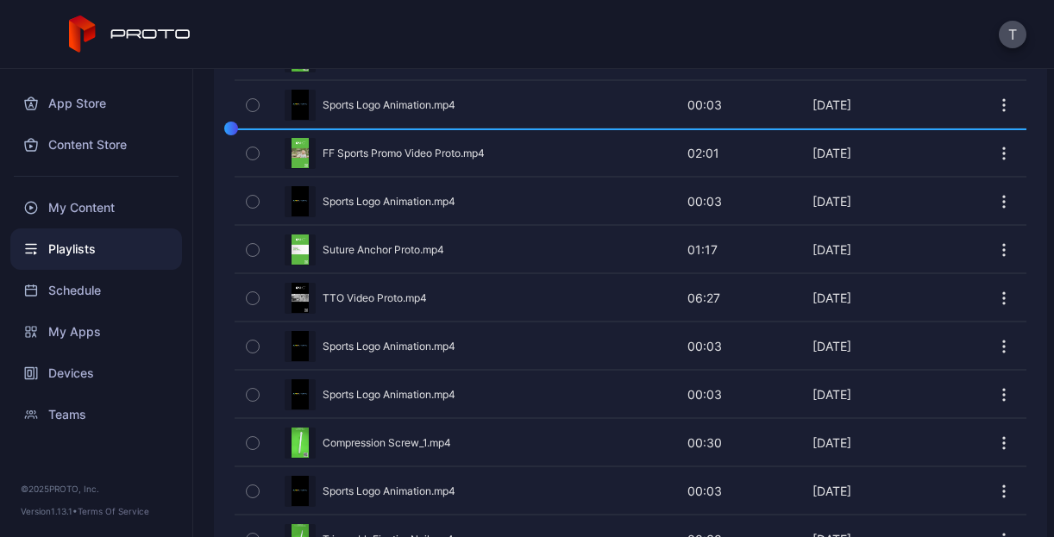
scroll to position [949, 0]
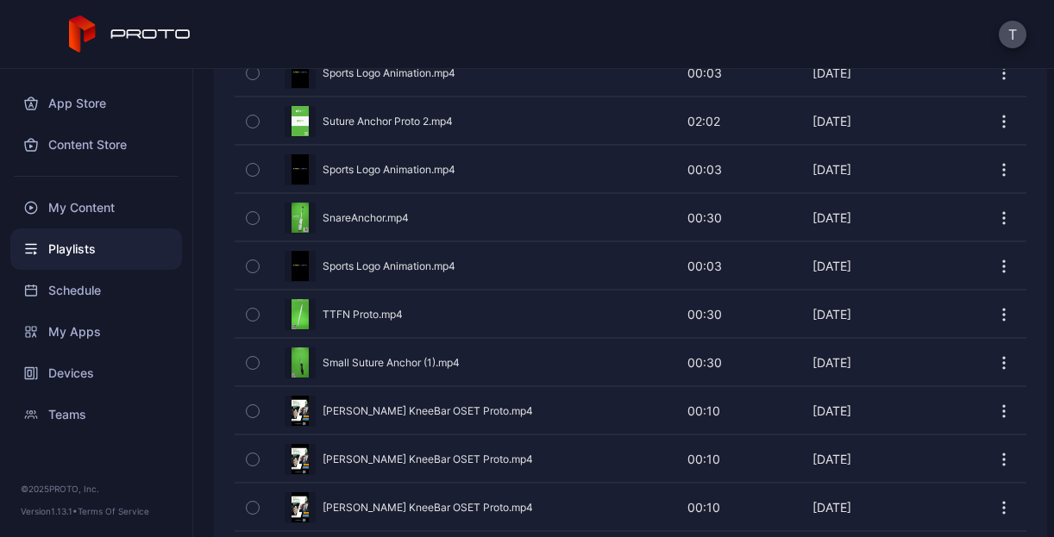
drag, startPoint x: 473, startPoint y: 384, endPoint x: 525, endPoint y: 101, distance: 287.8
drag, startPoint x: 525, startPoint y: 101, endPoint x: 435, endPoint y: 374, distance: 288.1
click at [435, 388] on div "Preview" at bounding box center [631, 411] width 792 height 46
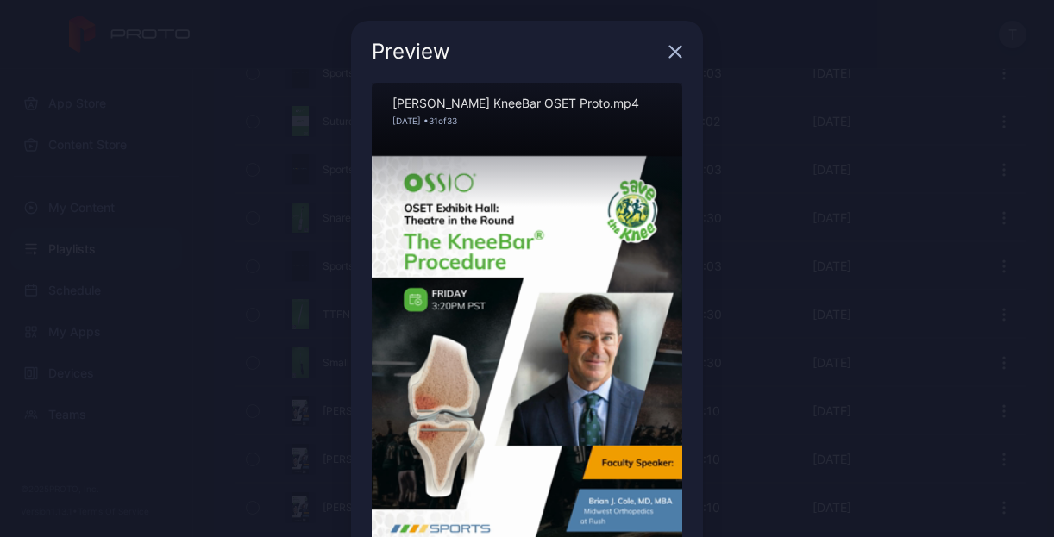
click at [566, 53] on icon "button" at bounding box center [676, 52] width 14 height 14
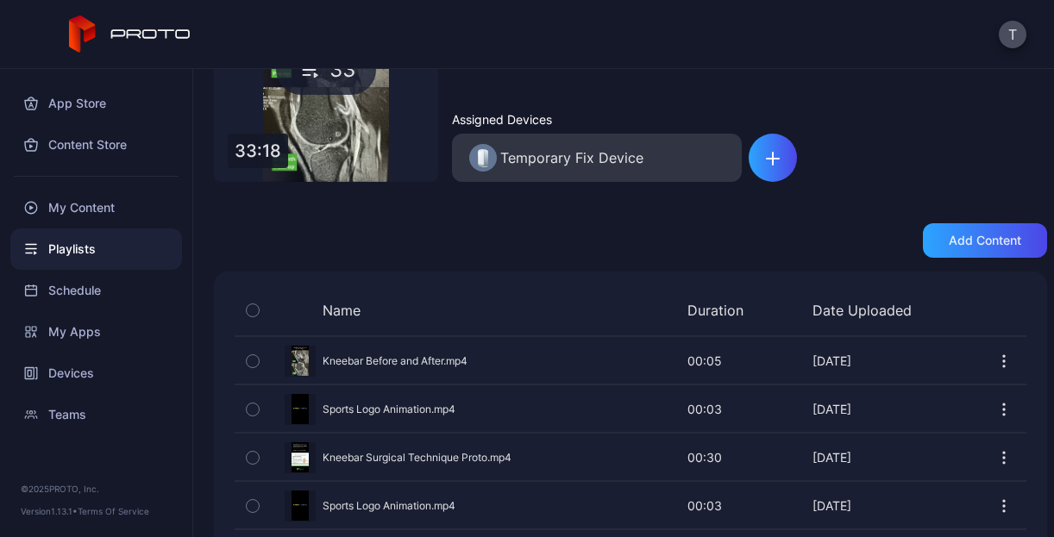
scroll to position [0, 0]
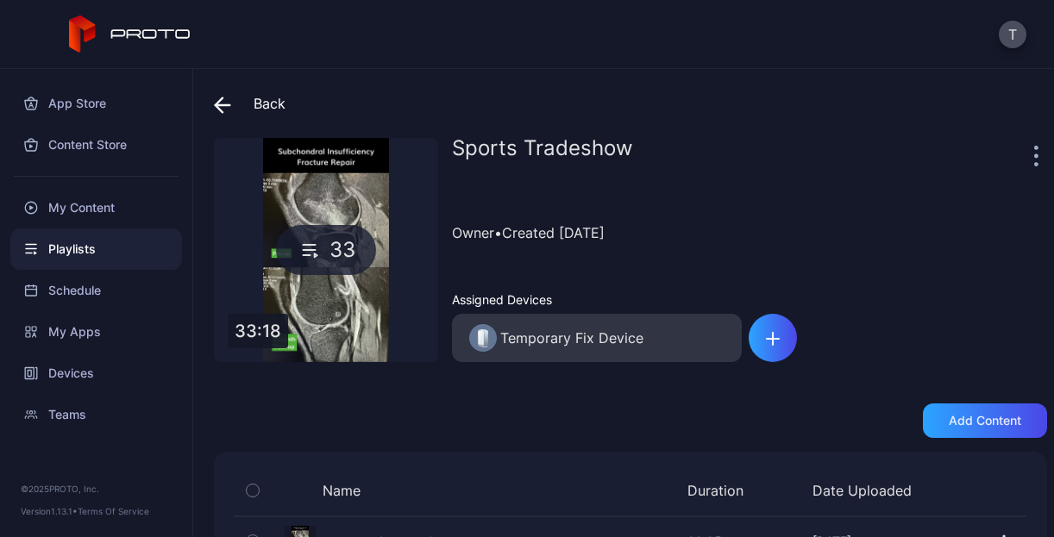
click at [224, 100] on icon at bounding box center [222, 105] width 17 height 17
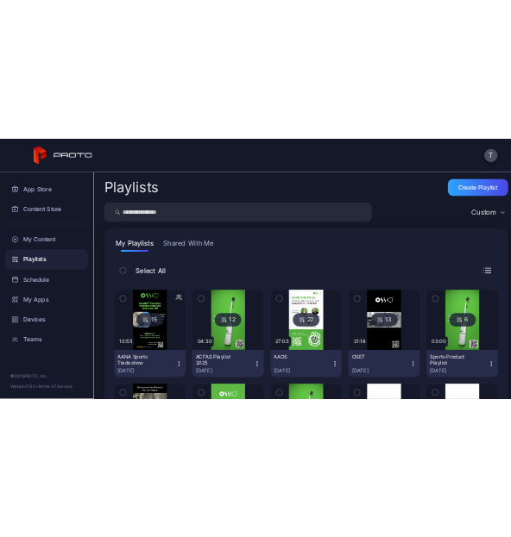
scroll to position [317, 0]
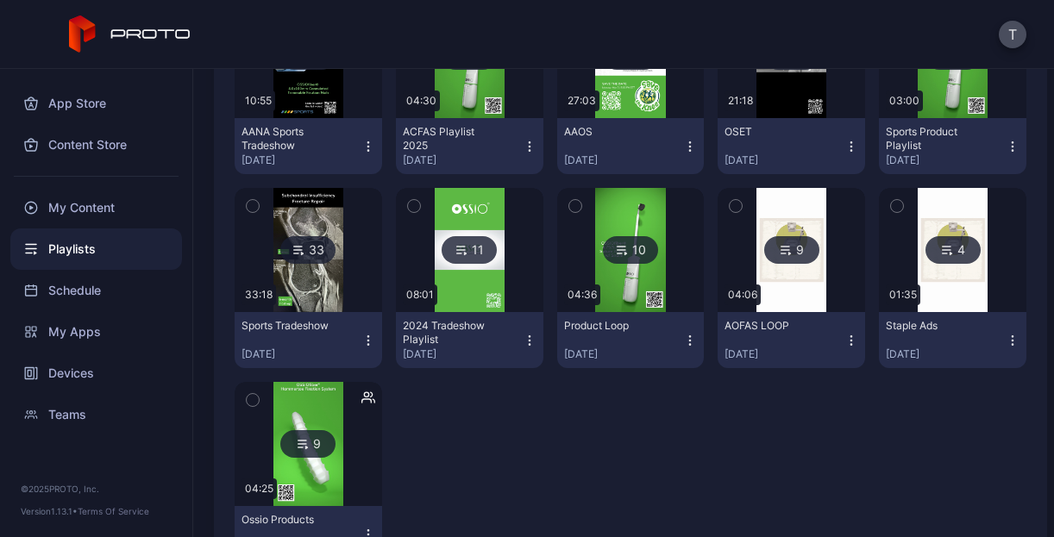
click at [566, 491] on div "15 10:55 AANA Sports Tradeshow [DATE] 12 04:30 ACFAS Playlist [DATE], 2025 22 2…" at bounding box center [631, 278] width 792 height 596
click at [357, 42] on div "T" at bounding box center [527, 34] width 1054 height 69
